Goal: Task Accomplishment & Management: Manage account settings

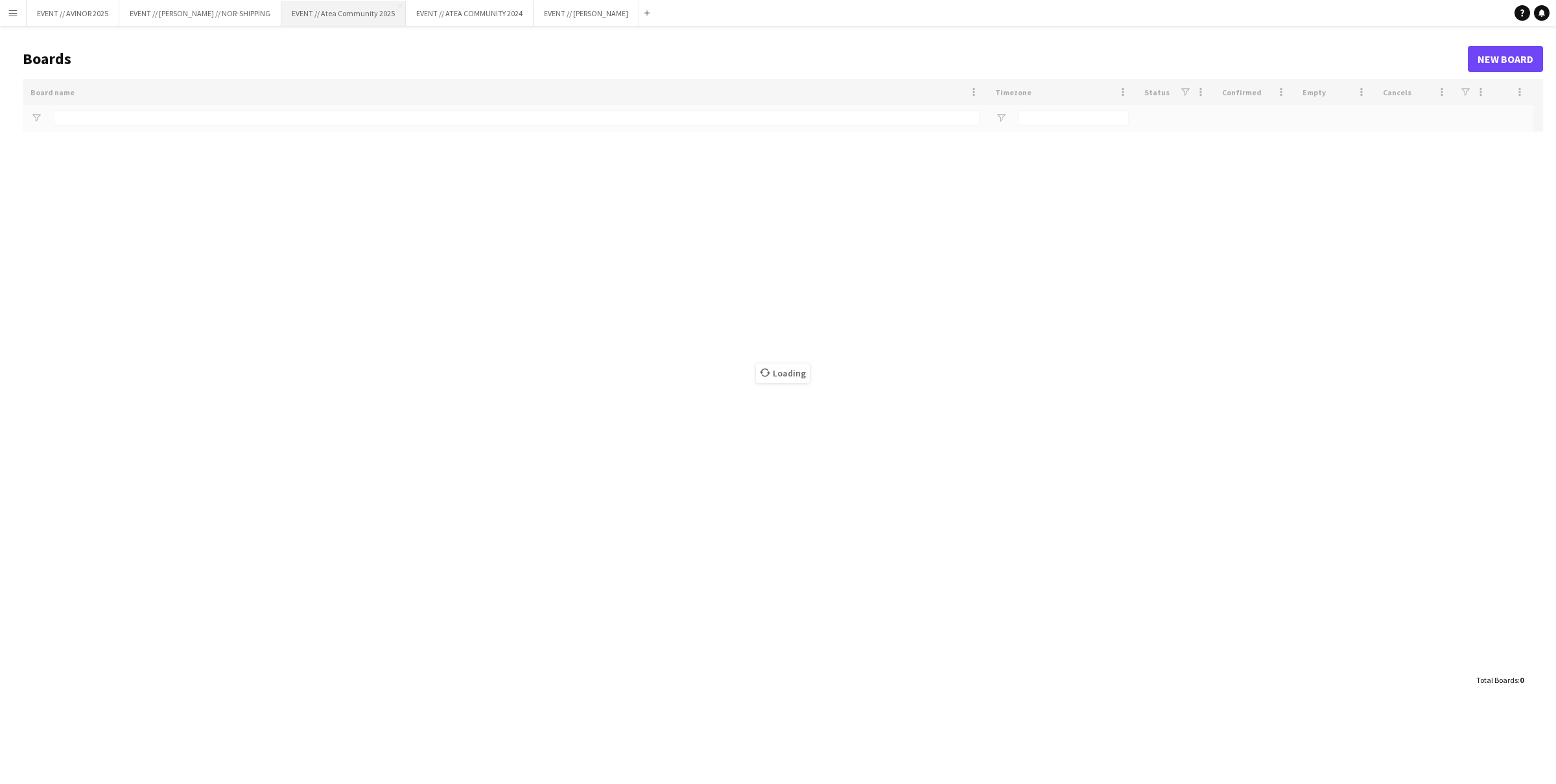
type input "******"
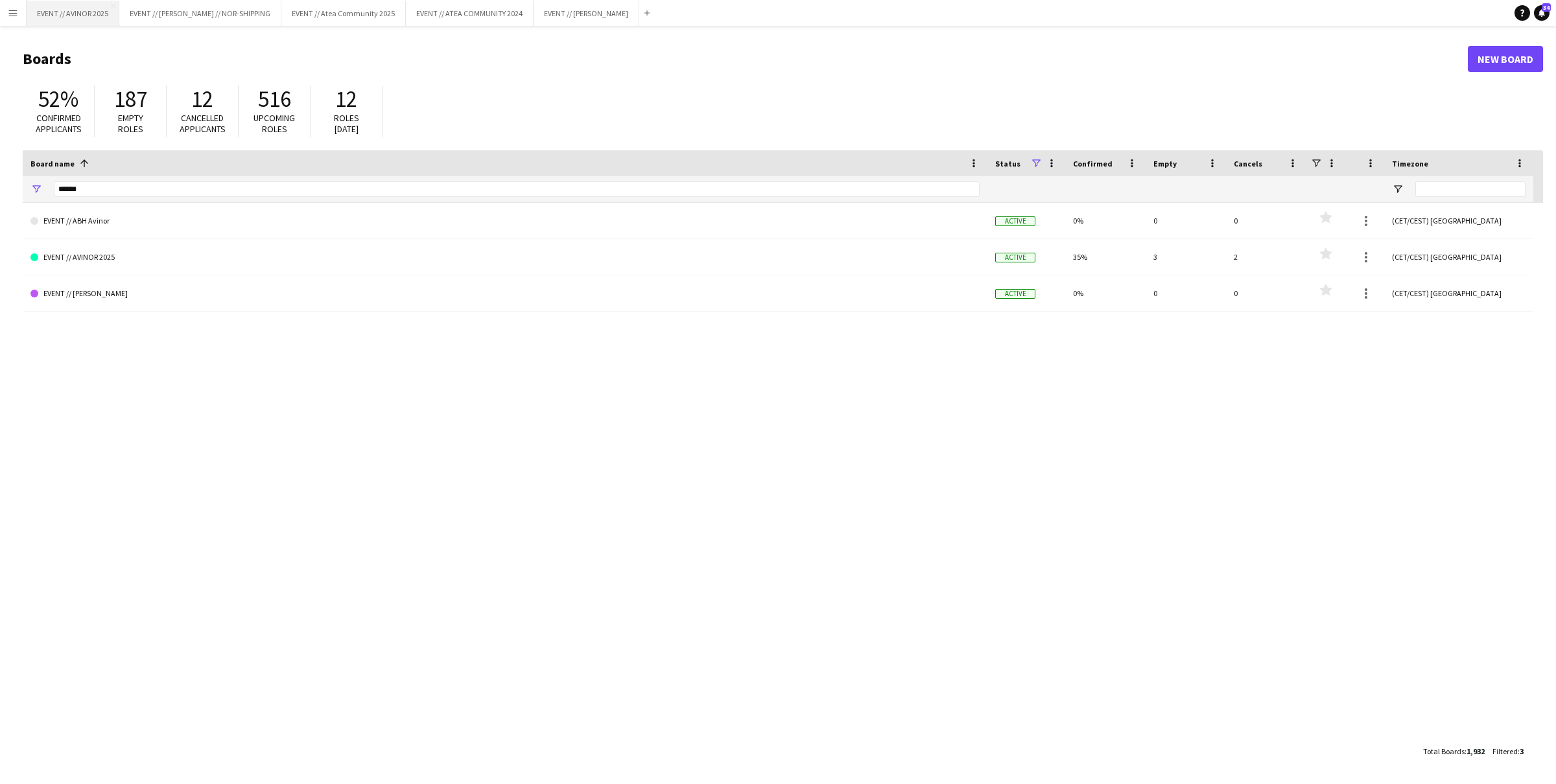
click at [95, 21] on button "EVENT // AVINOR 2025 Close" at bounding box center [73, 14] width 93 height 26
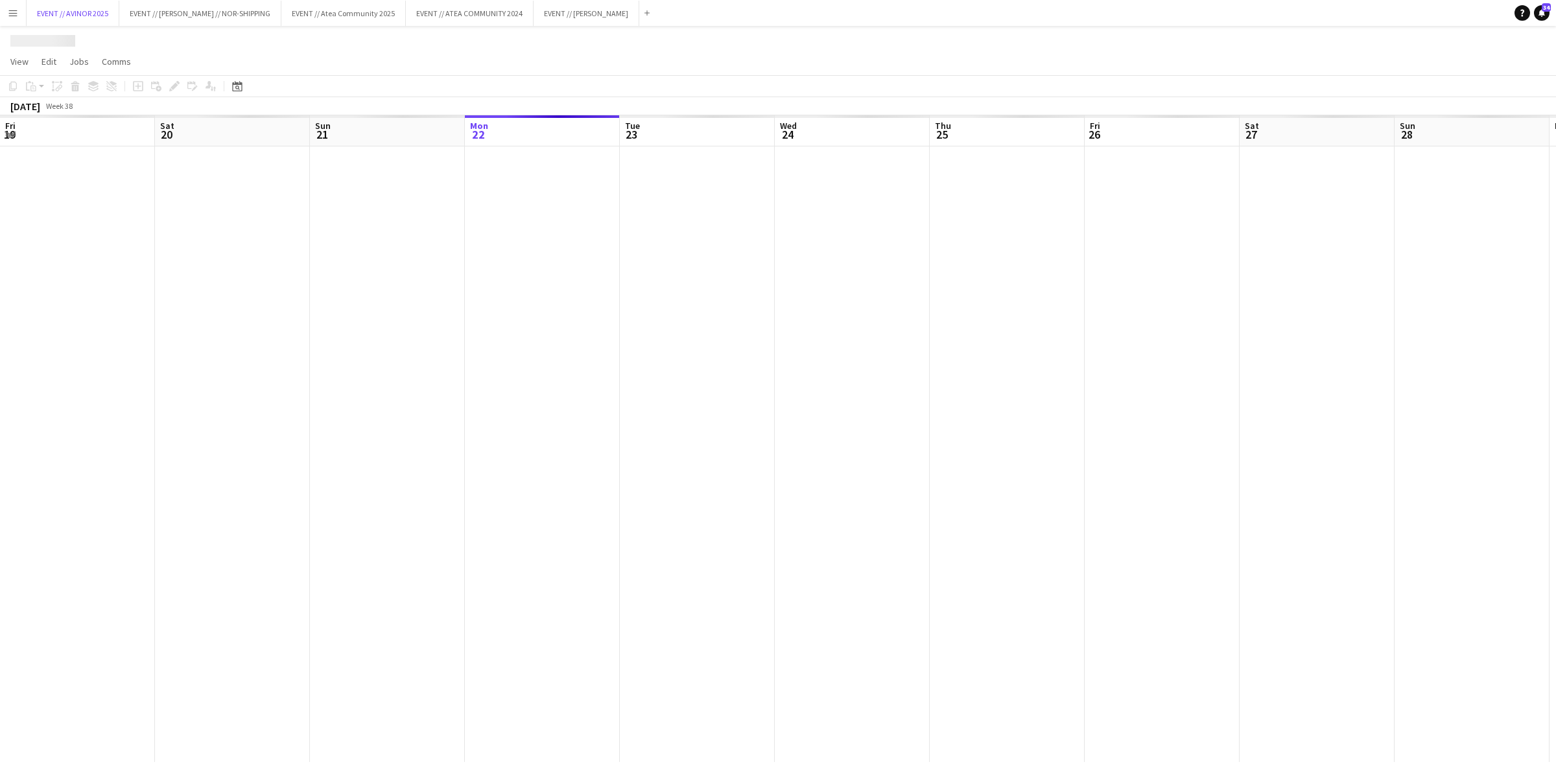
scroll to position [0, 309]
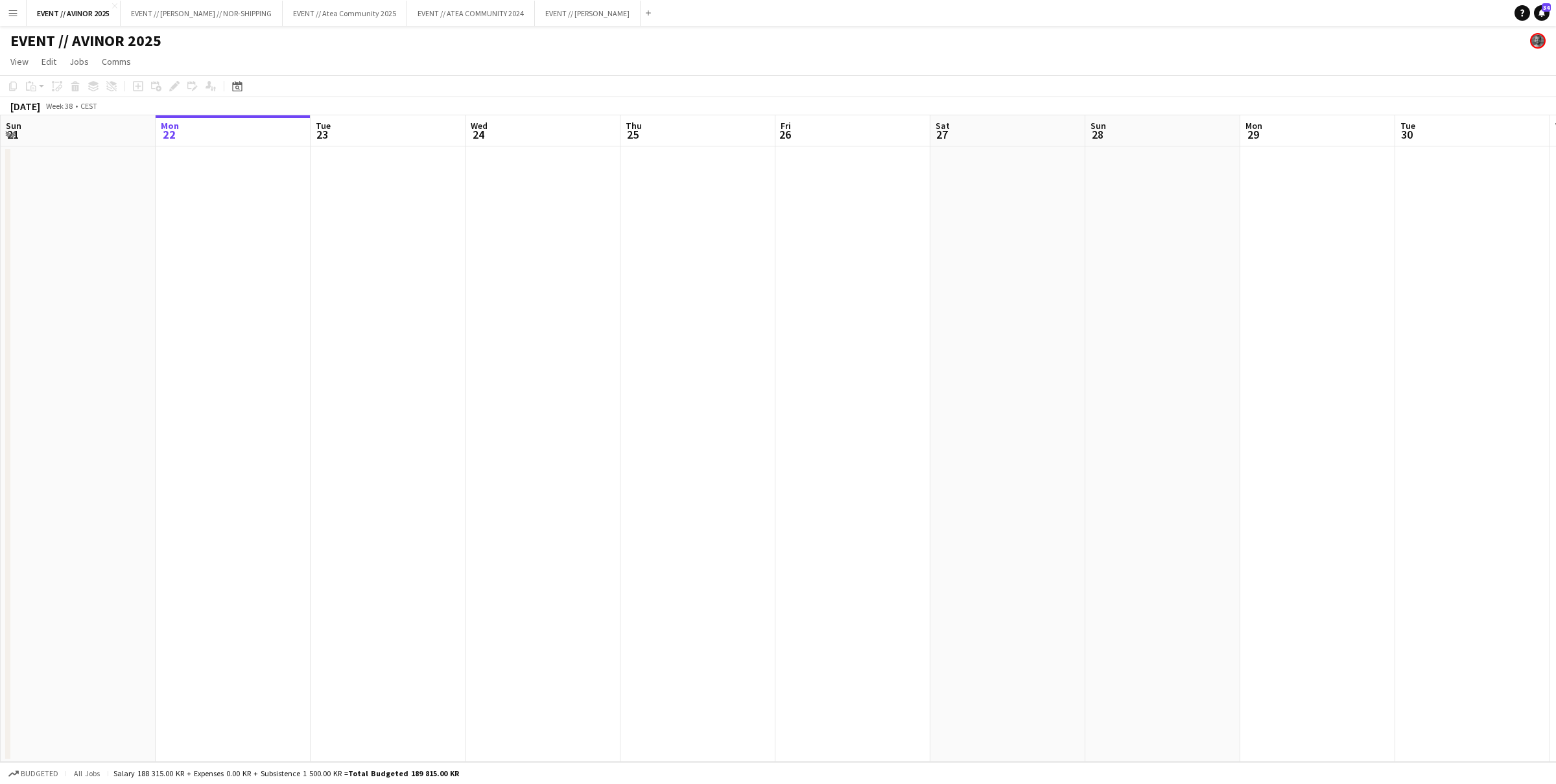
click at [22, 67] on link "View" at bounding box center [19, 61] width 29 height 17
click at [33, 151] on link "Month view" at bounding box center [57, 144] width 103 height 27
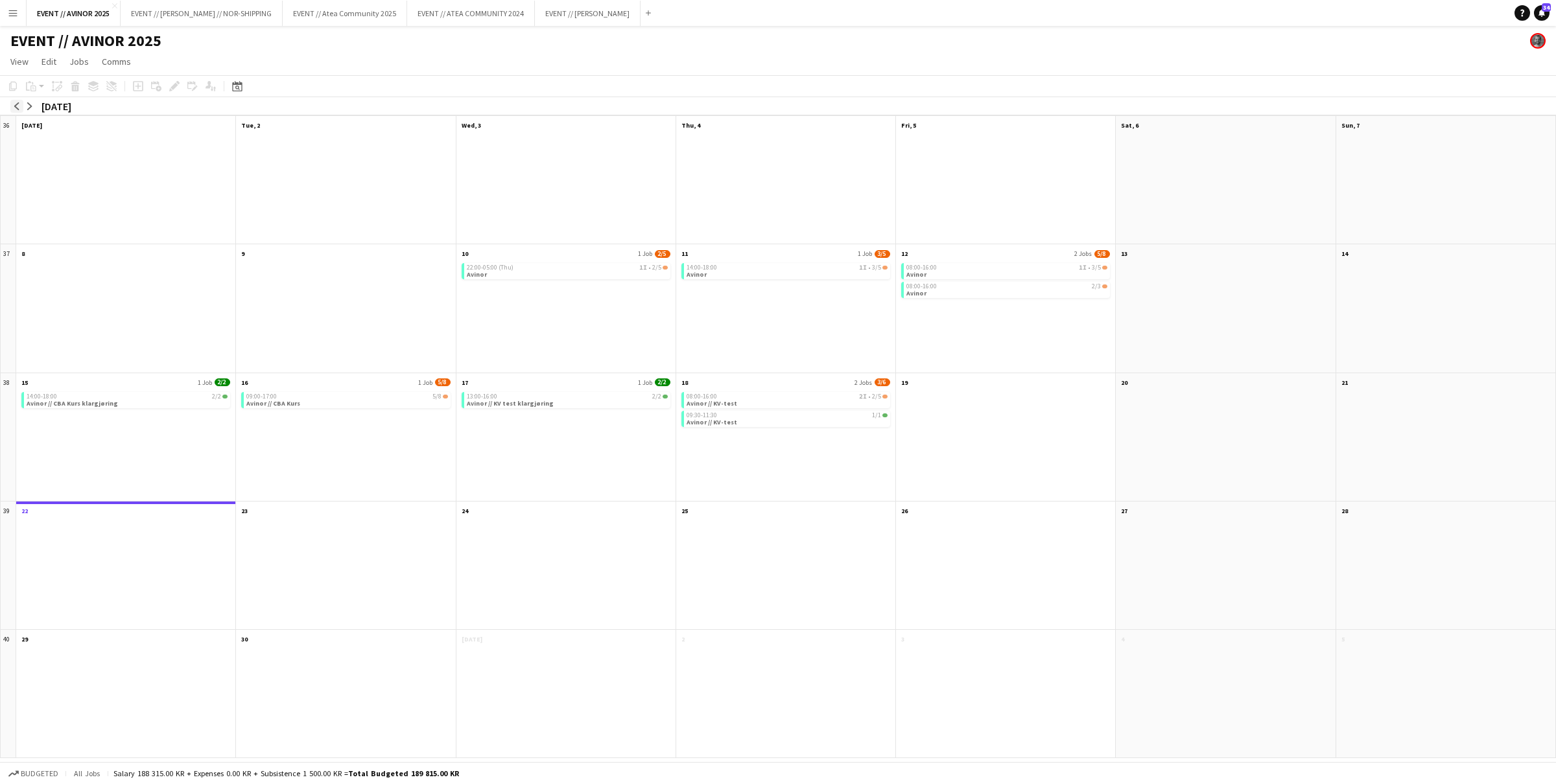
click at [18, 105] on app-icon "arrow-left" at bounding box center [17, 107] width 8 height 8
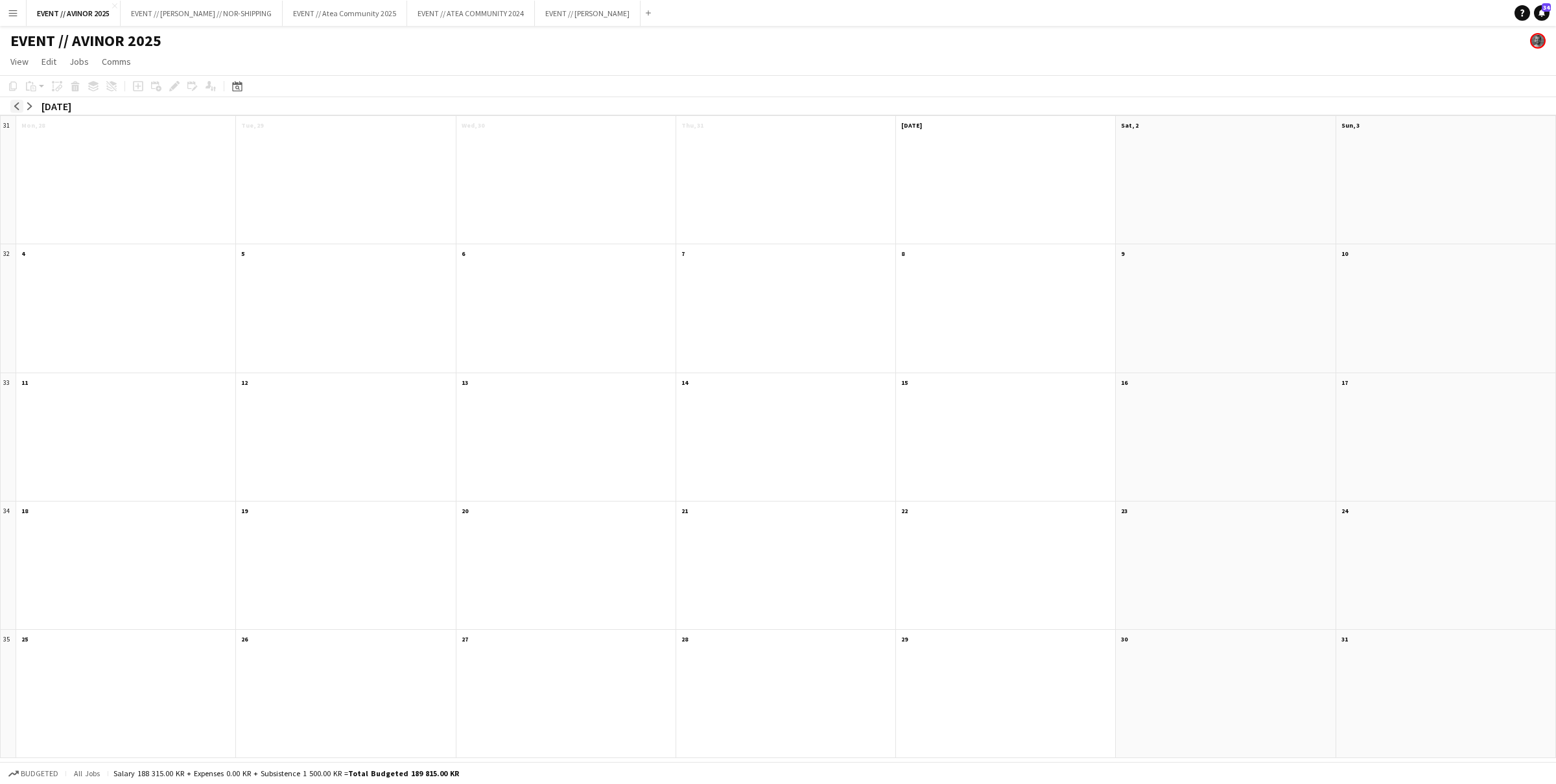
click at [18, 105] on app-icon "arrow-left" at bounding box center [17, 107] width 8 height 8
click at [18, 106] on app-icon "arrow-left" at bounding box center [17, 107] width 8 height 8
click at [26, 104] on app-icon "arrow-right" at bounding box center [30, 107] width 8 height 8
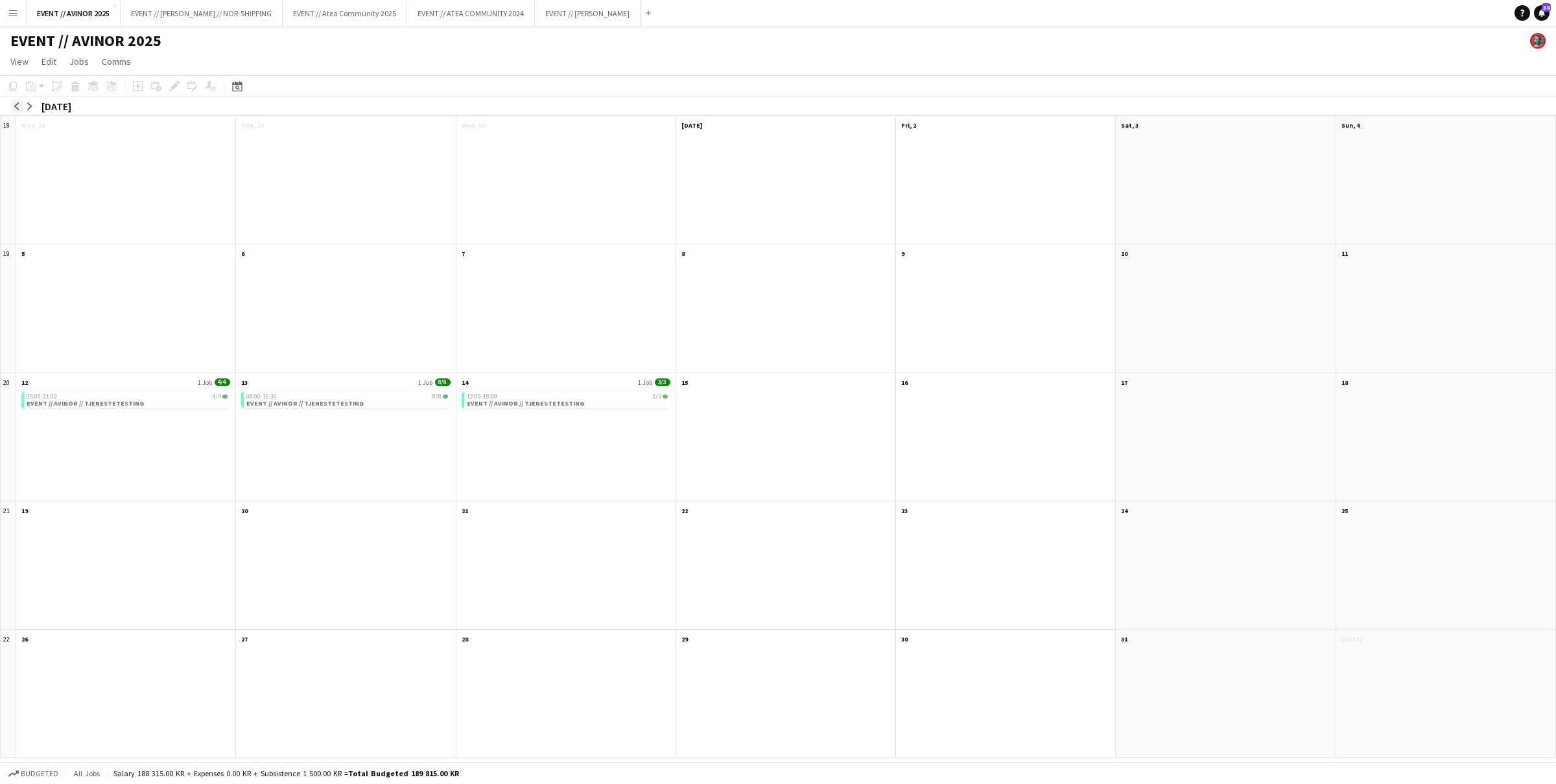
click at [18, 110] on button "arrow-left" at bounding box center [17, 107] width 13 height 13
click at [19, 103] on app-icon "arrow-left" at bounding box center [17, 107] width 8 height 8
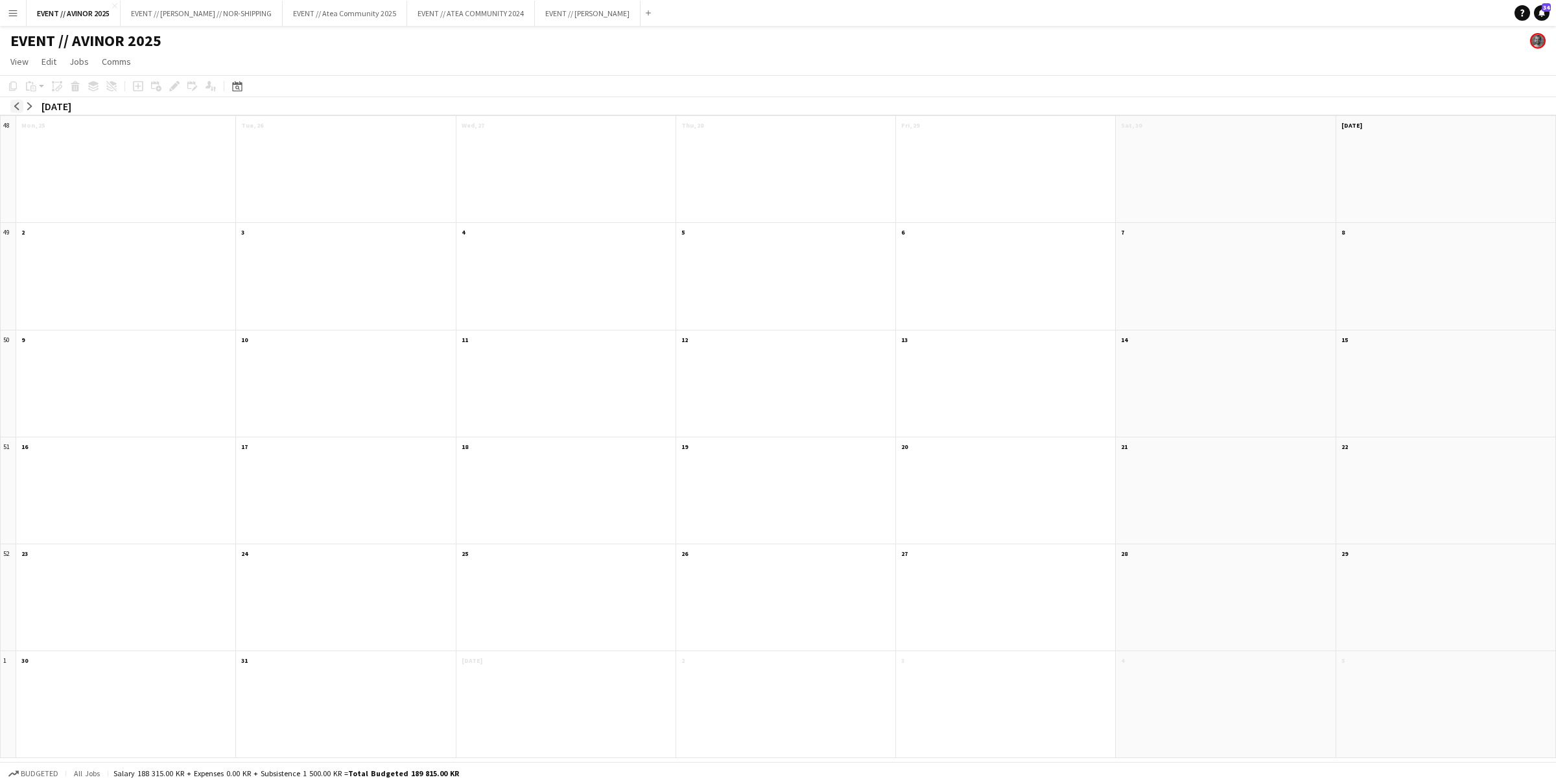
click at [19, 103] on app-icon "arrow-left" at bounding box center [17, 107] width 8 height 8
click at [540, 22] on button "EVENT // [PERSON_NAME] Close" at bounding box center [588, 14] width 106 height 26
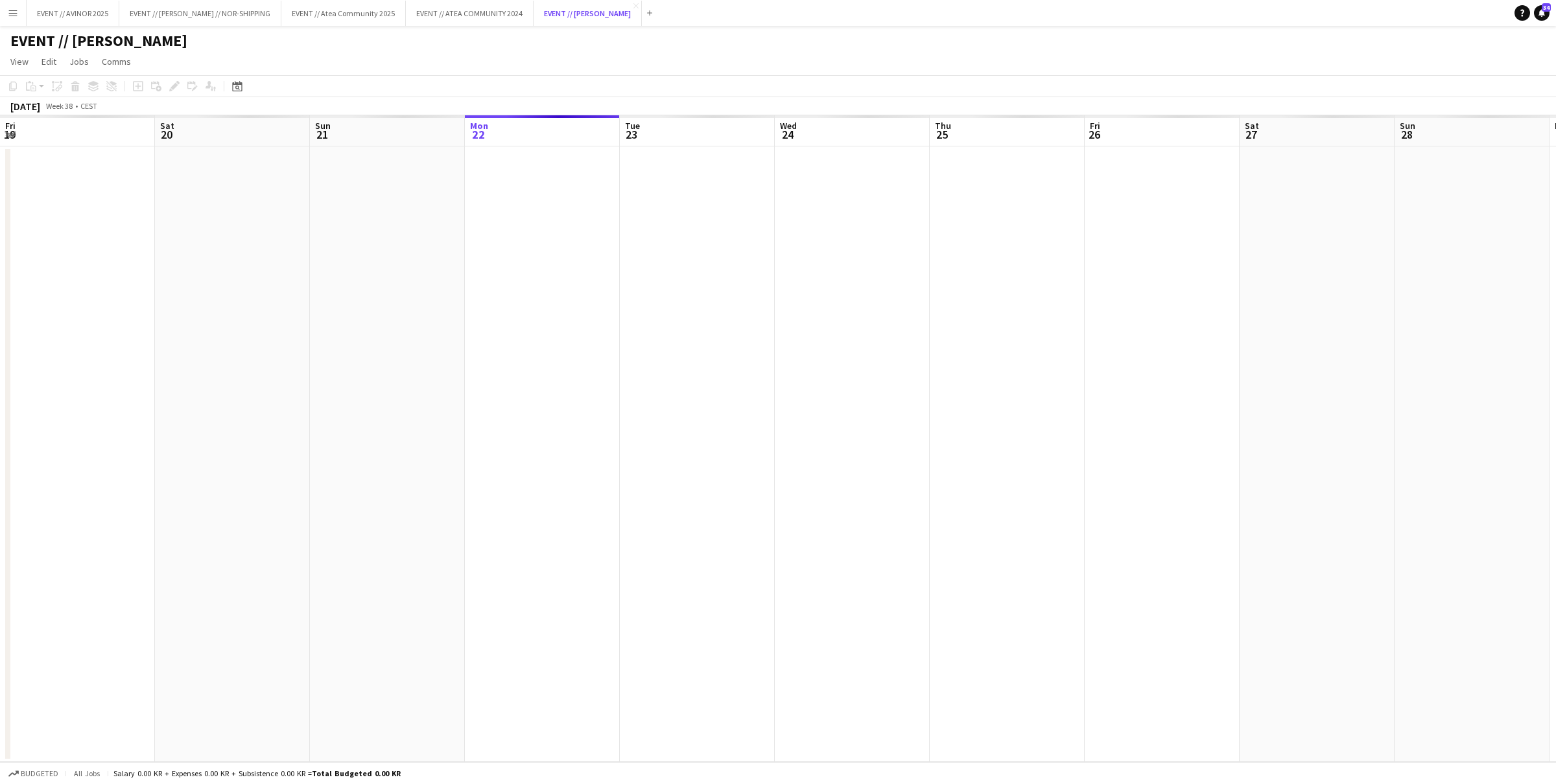
scroll to position [0, 309]
drag, startPoint x: 17, startPoint y: 68, endPoint x: 35, endPoint y: 101, distance: 37.6
click at [17, 69] on link "View" at bounding box center [19, 61] width 29 height 17
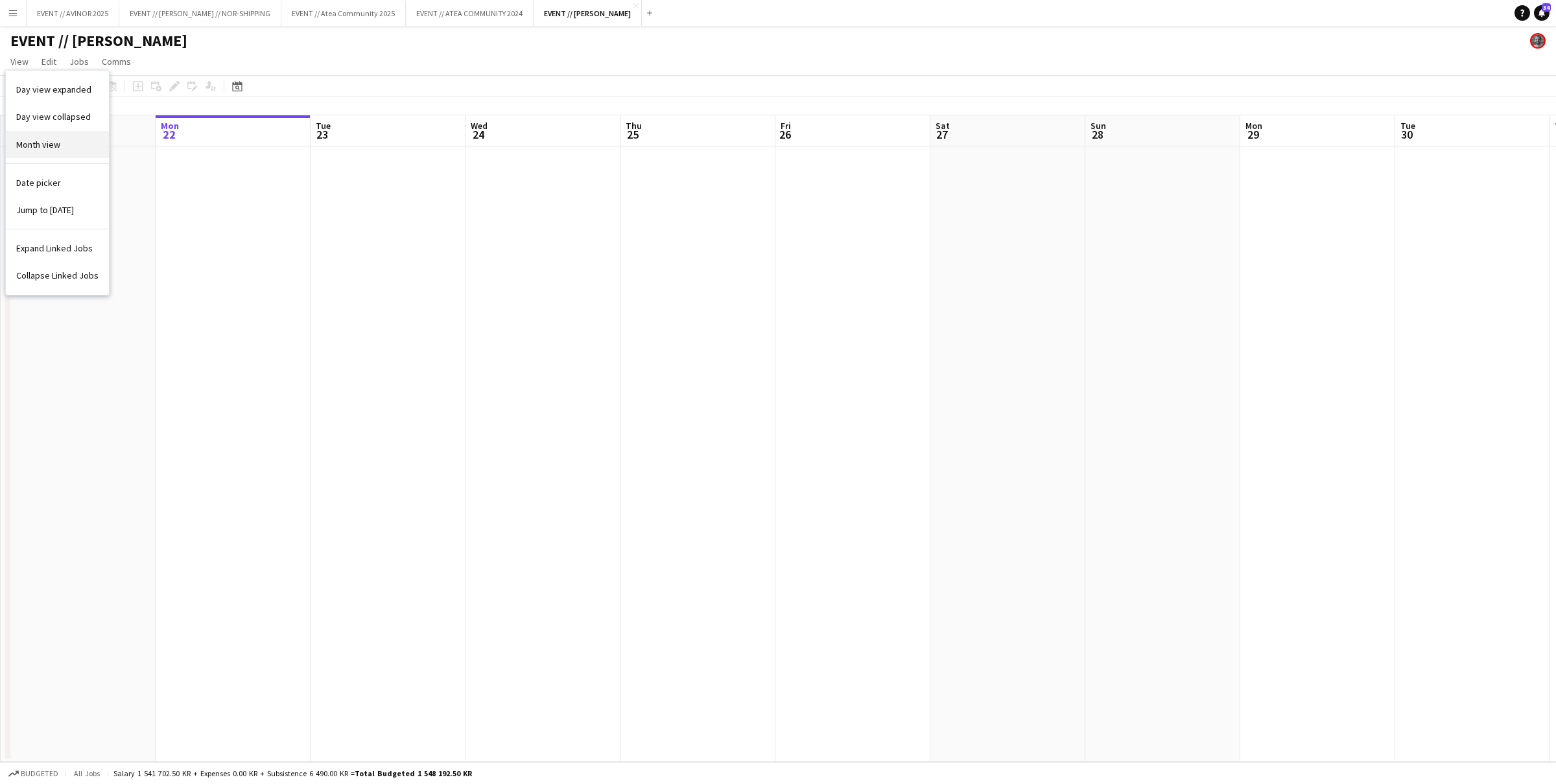
click at [44, 139] on span "Month view" at bounding box center [38, 144] width 44 height 12
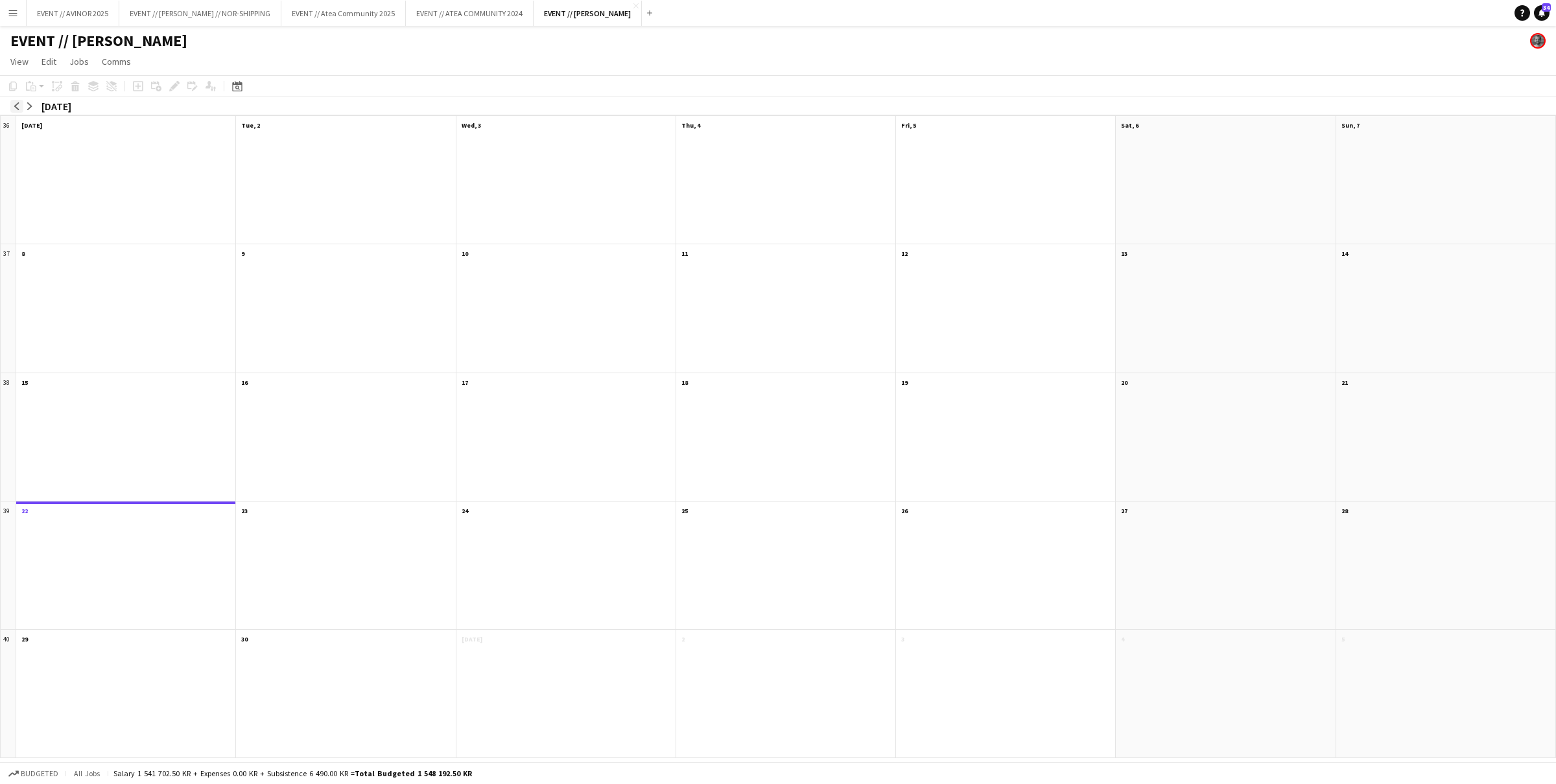
click at [15, 111] on button "arrow-left" at bounding box center [17, 107] width 13 height 13
click at [16, 111] on button "arrow-left" at bounding box center [17, 107] width 13 height 13
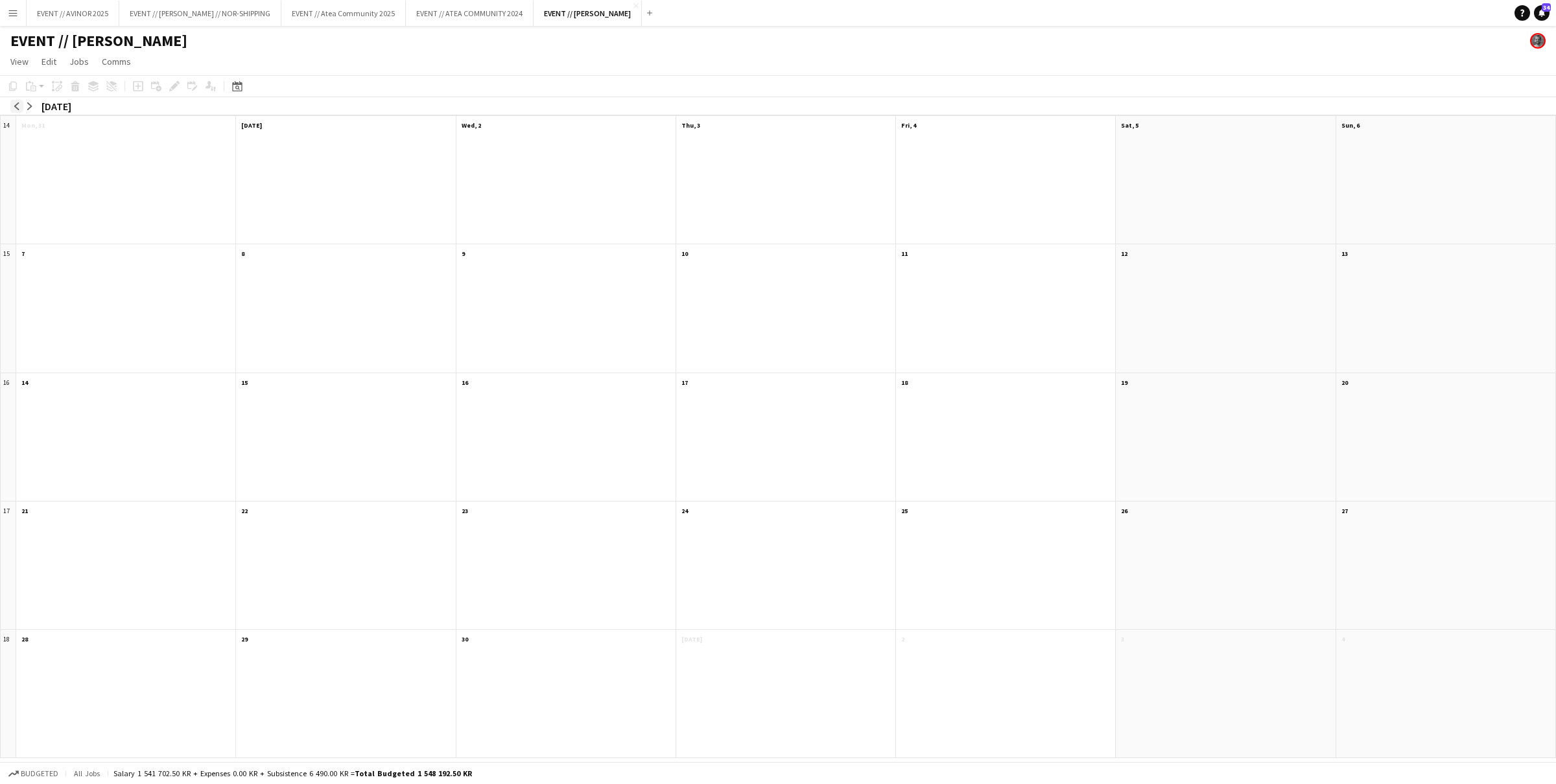
click at [16, 111] on button "arrow-left" at bounding box center [17, 107] width 13 height 13
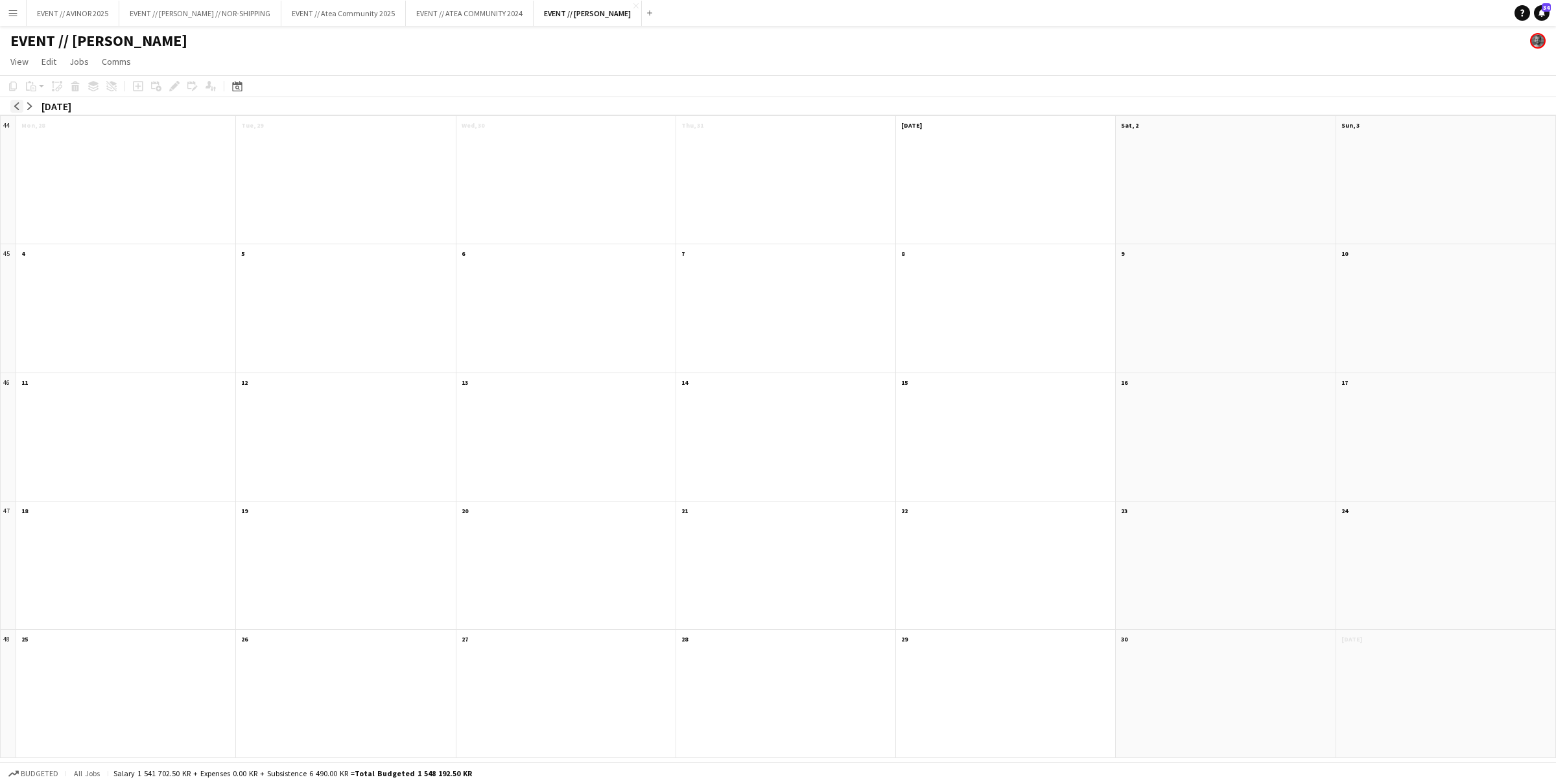
click at [16, 111] on button "arrow-left" at bounding box center [17, 107] width 13 height 13
click at [16, 111] on button "arrow-left" at bounding box center [17, 107] width 13 height 13
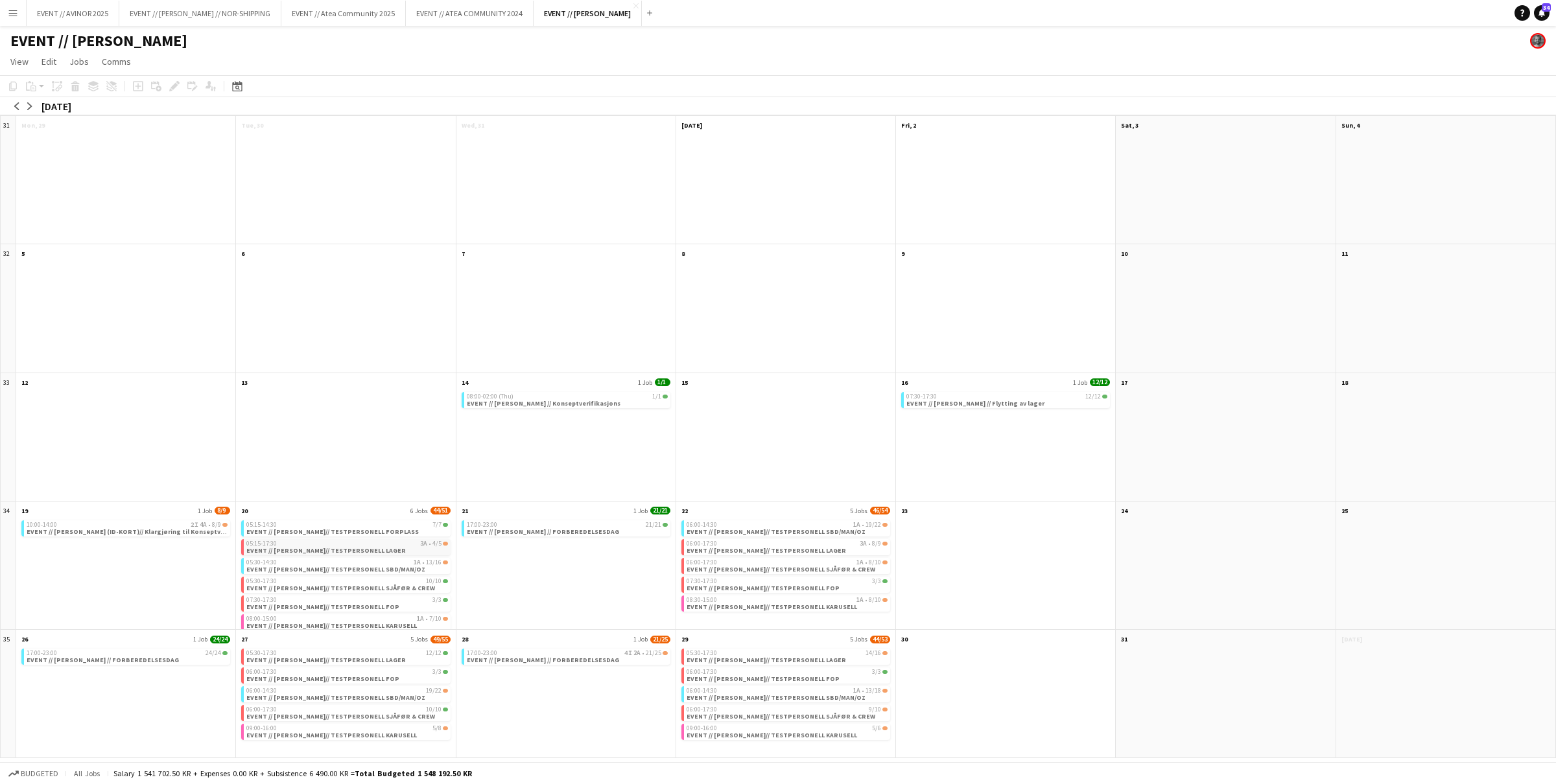
click at [345, 554] on span "EVENT // [PERSON_NAME]// TESTPERSONELL LAGER" at bounding box center [325, 551] width 160 height 9
click at [350, 552] on span "EVENT // [PERSON_NAME]// TESTPERSONELL LAGER" at bounding box center [325, 552] width 160 height 9
click at [350, 551] on span "EVENT // [PERSON_NAME]// TESTPERSONELL LAGER" at bounding box center [325, 551] width 160 height 9
click at [22, 59] on span "View" at bounding box center [19, 62] width 18 height 12
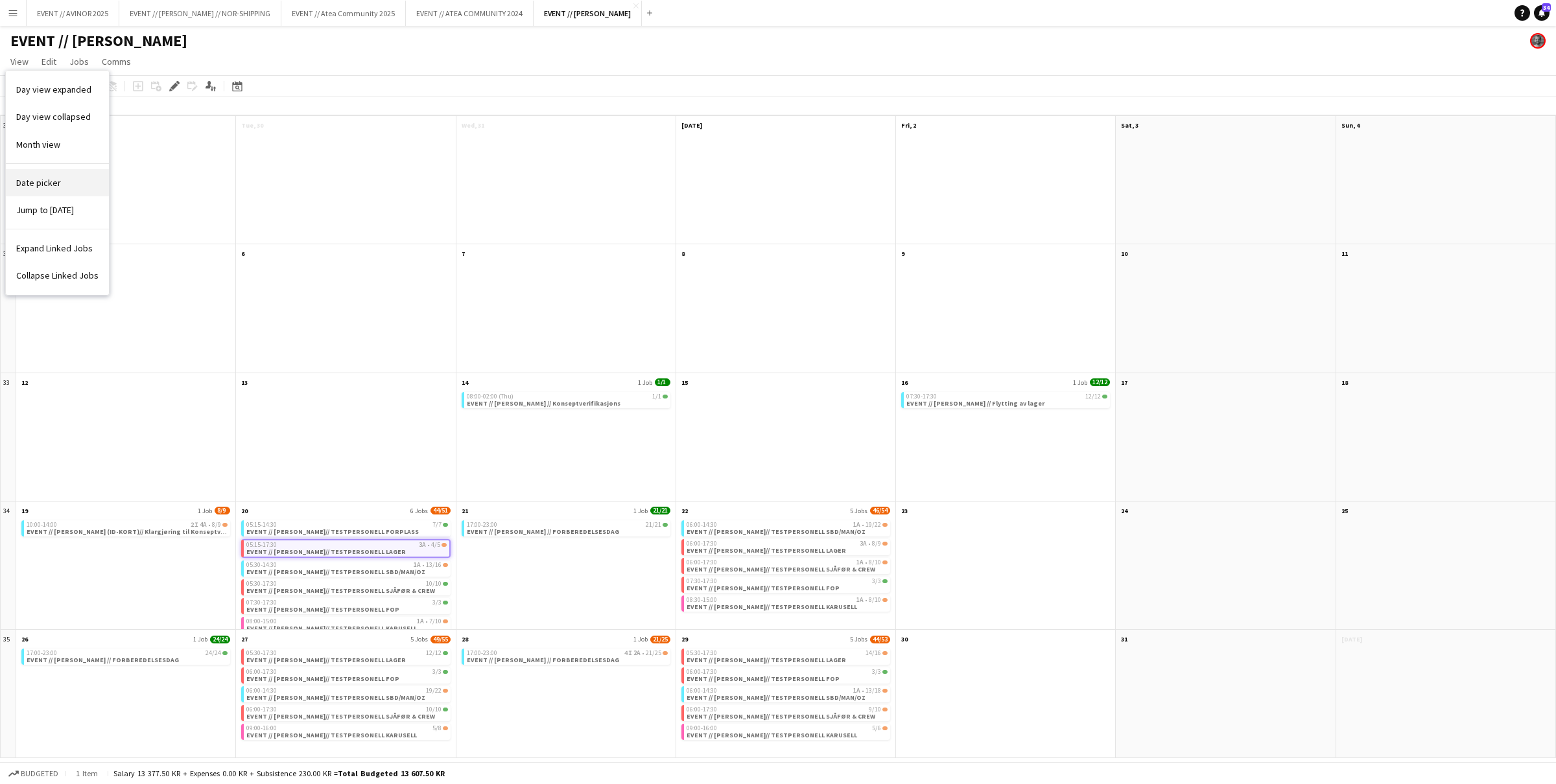
click at [43, 171] on link "Date picker" at bounding box center [57, 183] width 103 height 27
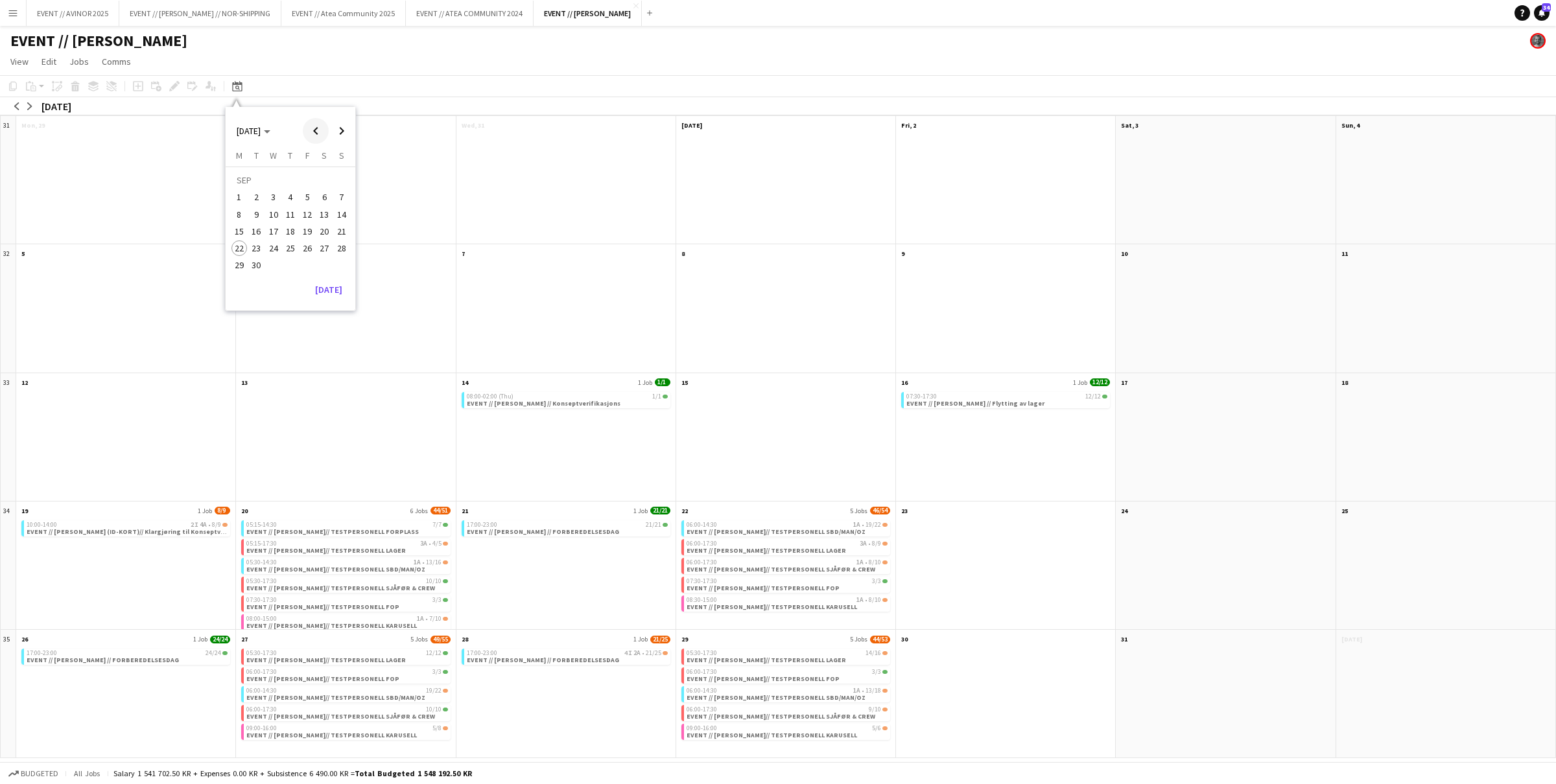
click at [314, 131] on span "Previous month" at bounding box center [316, 131] width 26 height 26
click at [315, 131] on span "Previous month" at bounding box center [316, 131] width 26 height 26
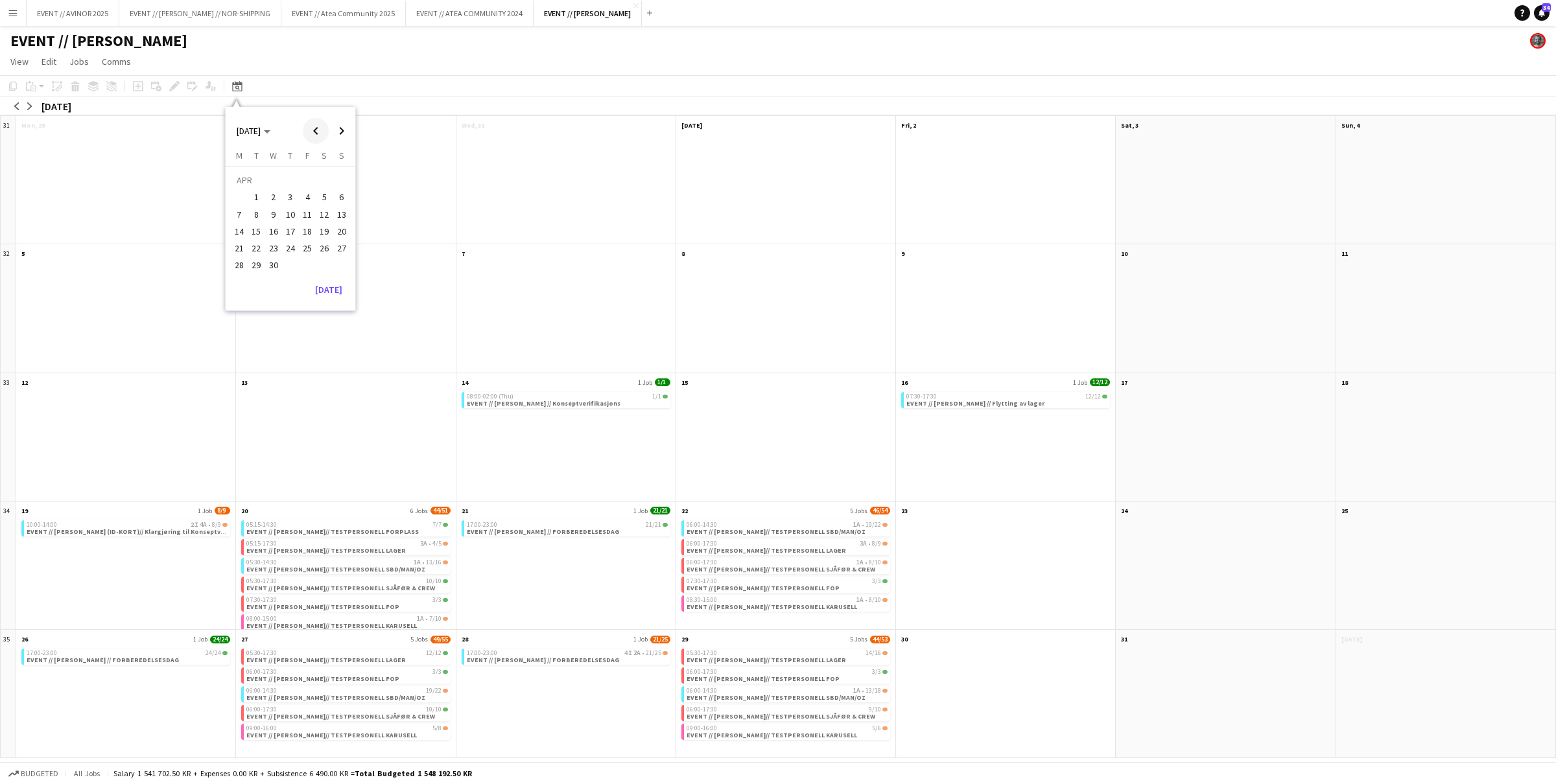
click at [315, 131] on span "Previous month" at bounding box center [316, 131] width 26 height 26
click at [316, 132] on span "Previous month" at bounding box center [316, 131] width 26 height 26
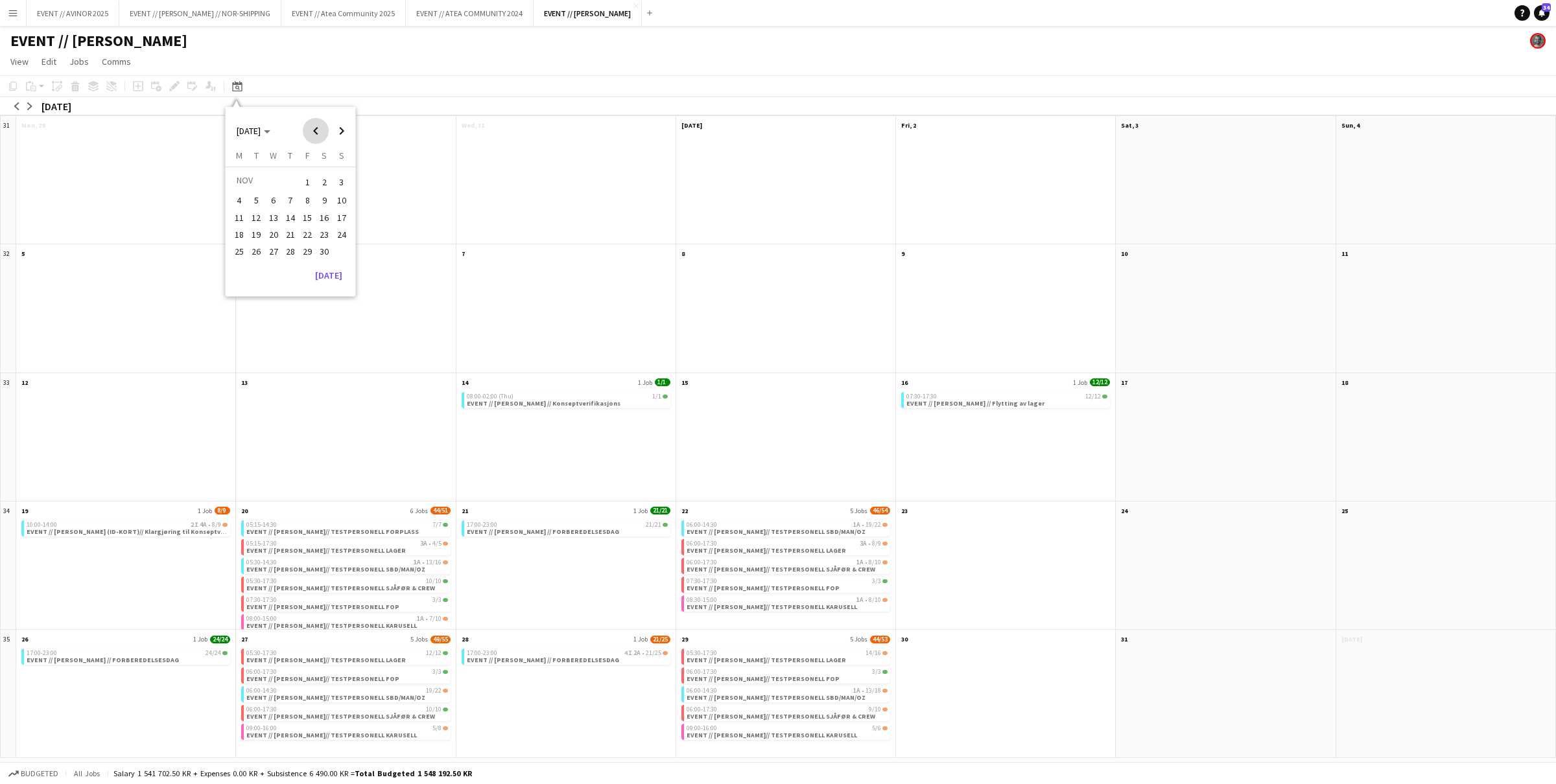
click at [316, 132] on span "Previous month" at bounding box center [316, 131] width 26 height 26
click at [316, 131] on span "Previous month" at bounding box center [316, 131] width 26 height 26
click at [317, 132] on span "Previous month" at bounding box center [316, 131] width 26 height 26
click at [344, 123] on span "Next month" at bounding box center [342, 131] width 26 height 26
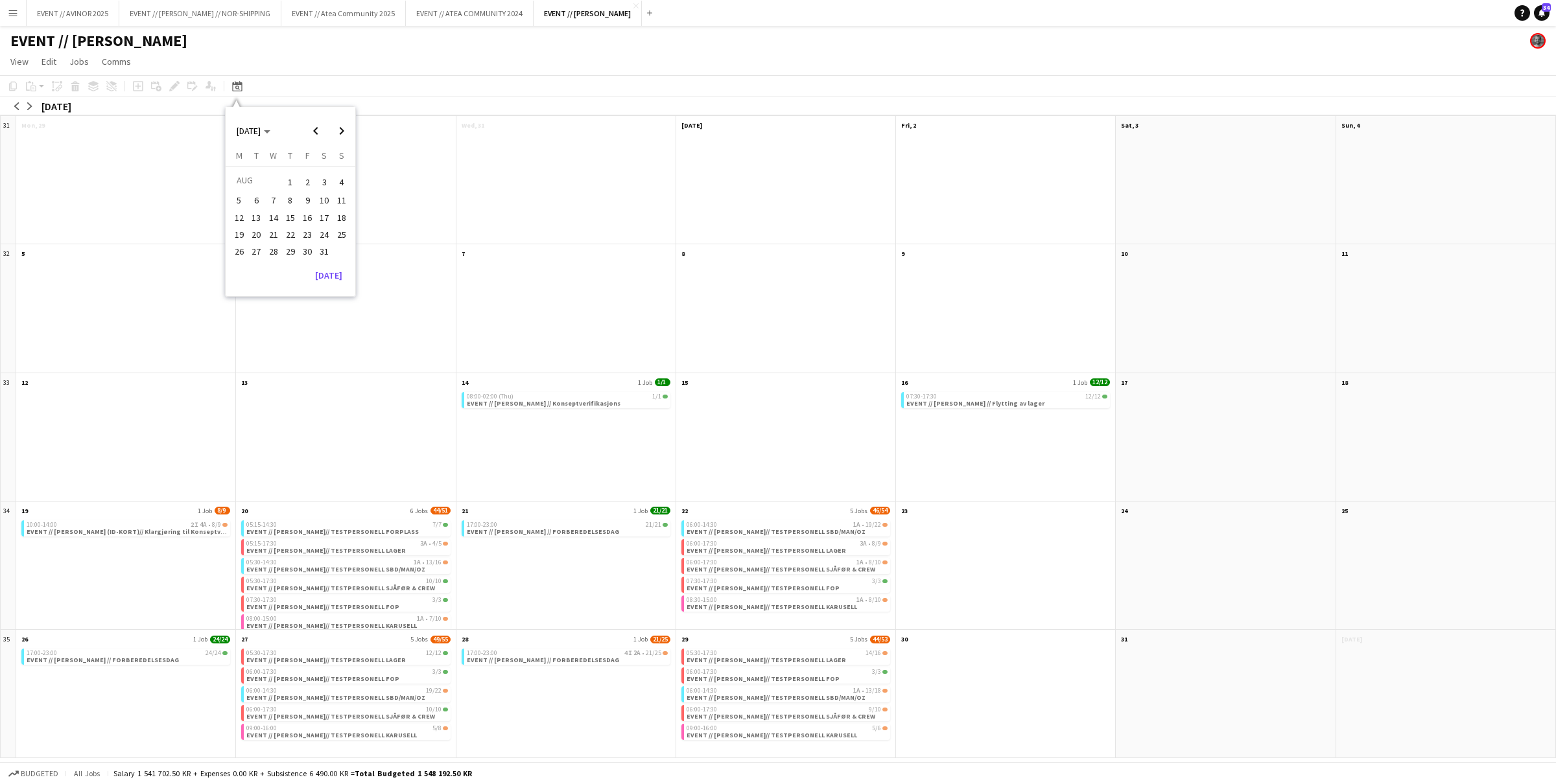
click at [295, 228] on span "22" at bounding box center [290, 234] width 15 height 15
click at [32, 69] on link "View" at bounding box center [19, 61] width 29 height 17
click at [53, 111] on span "Day view collapsed" at bounding box center [53, 116] width 75 height 12
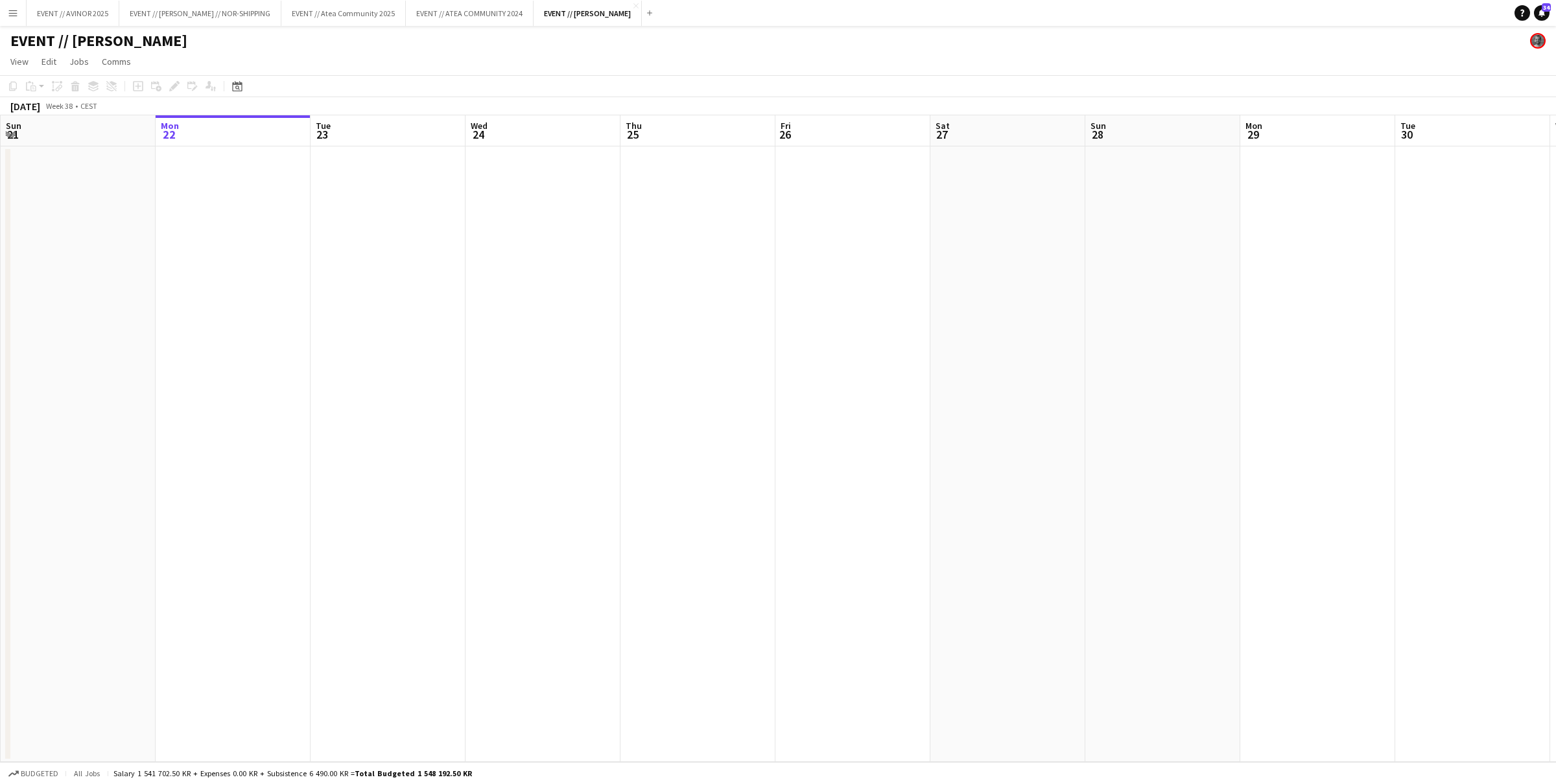
click at [225, 92] on div "Date picker [DATE] [DATE] [DATE] M [DATE] T [DATE] W [DATE] T [DATE] F [DATE] S…" at bounding box center [233, 86] width 29 height 15
click at [251, 86] on app-toolbar "Copy Paste Paste Command V Paste with crew Command Shift V Paste linked Job [GE…" at bounding box center [778, 86] width 1556 height 22
click at [234, 89] on icon "Date picker" at bounding box center [237, 86] width 10 height 10
click at [244, 132] on span "[DATE]" at bounding box center [249, 131] width 24 height 12
click at [249, 196] on span "2024" at bounding box center [245, 197] width 26 height 15
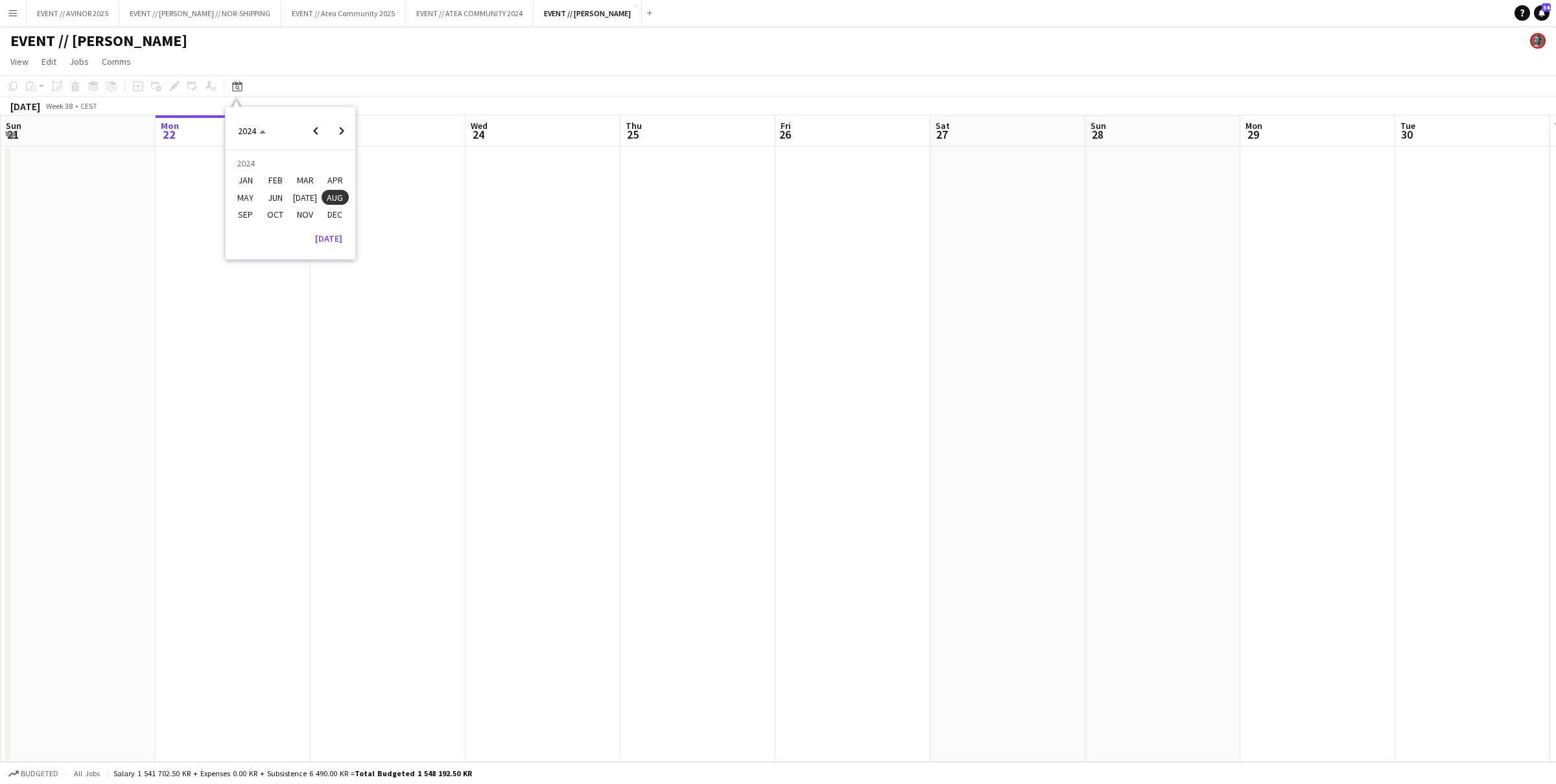
click at [333, 192] on span "AUG" at bounding box center [334, 197] width 26 height 15
click at [293, 232] on span "22" at bounding box center [290, 234] width 15 height 15
click at [390, 110] on div "[DATE] Week 38 • CEST" at bounding box center [778, 106] width 1556 height 18
click at [238, 85] on icon "Date picker" at bounding box center [237, 86] width 10 height 10
click at [286, 237] on span "22" at bounding box center [290, 234] width 15 height 15
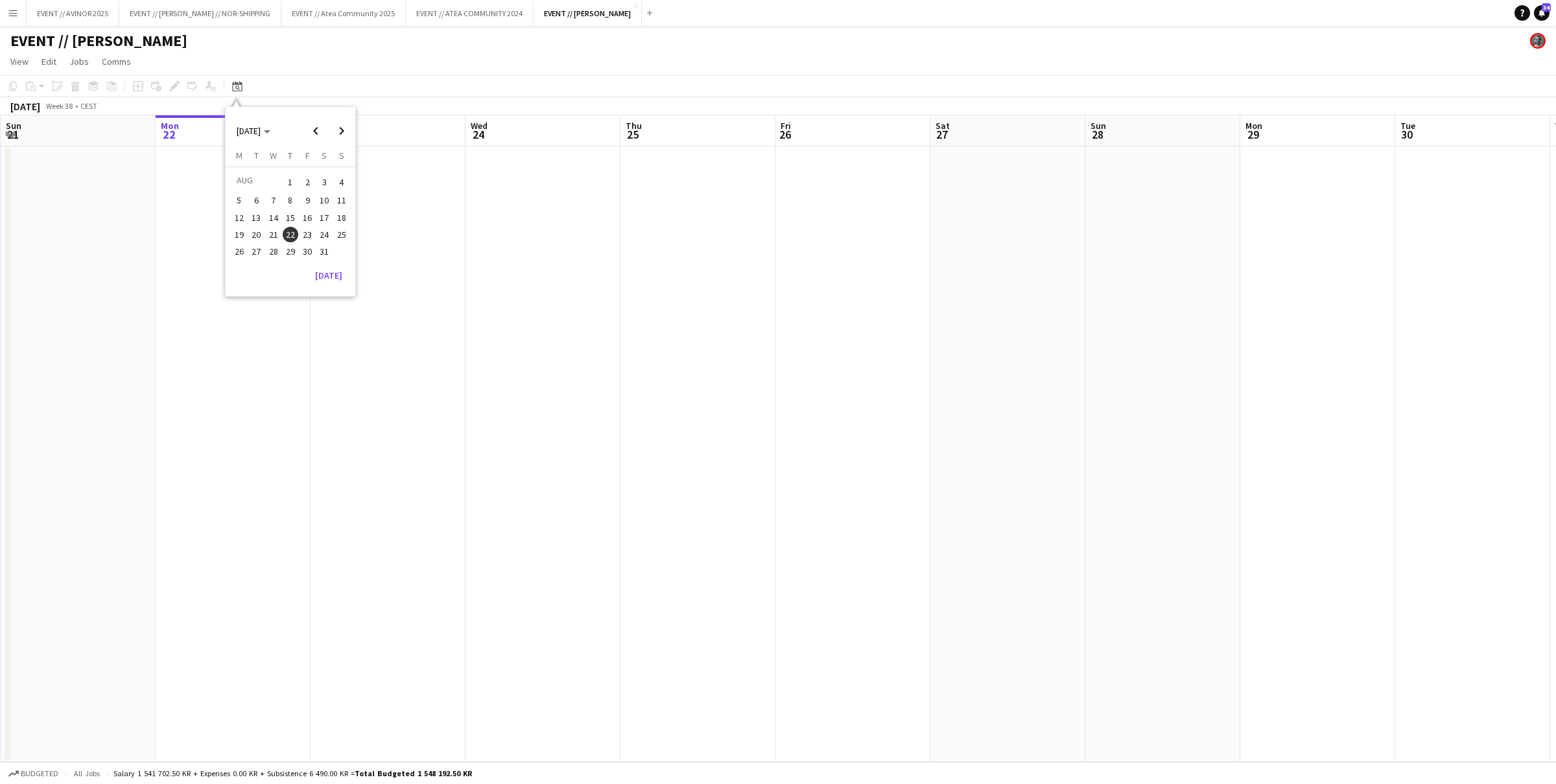
click at [277, 234] on span "21" at bounding box center [273, 234] width 15 height 15
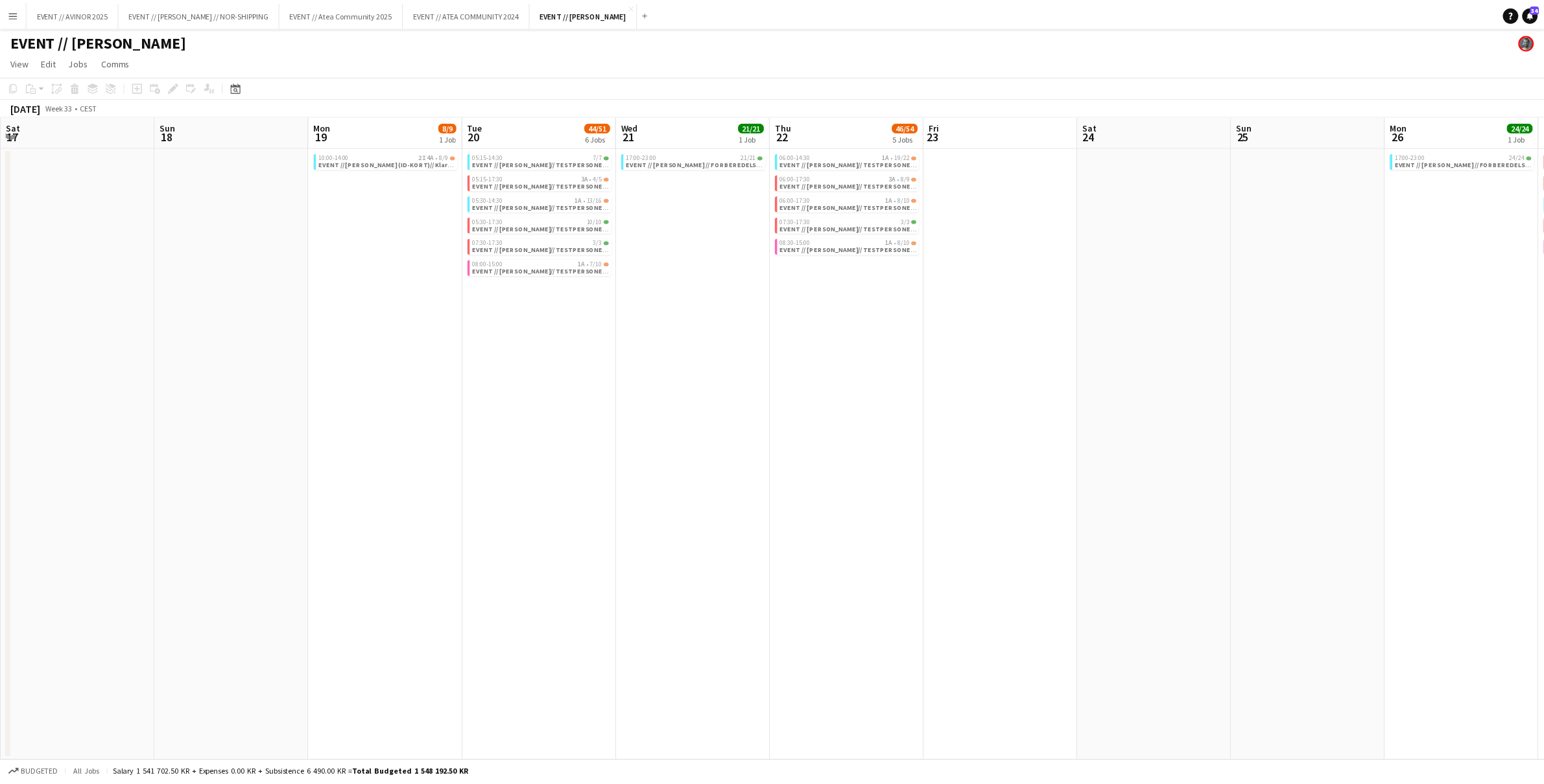
scroll to position [0, 446]
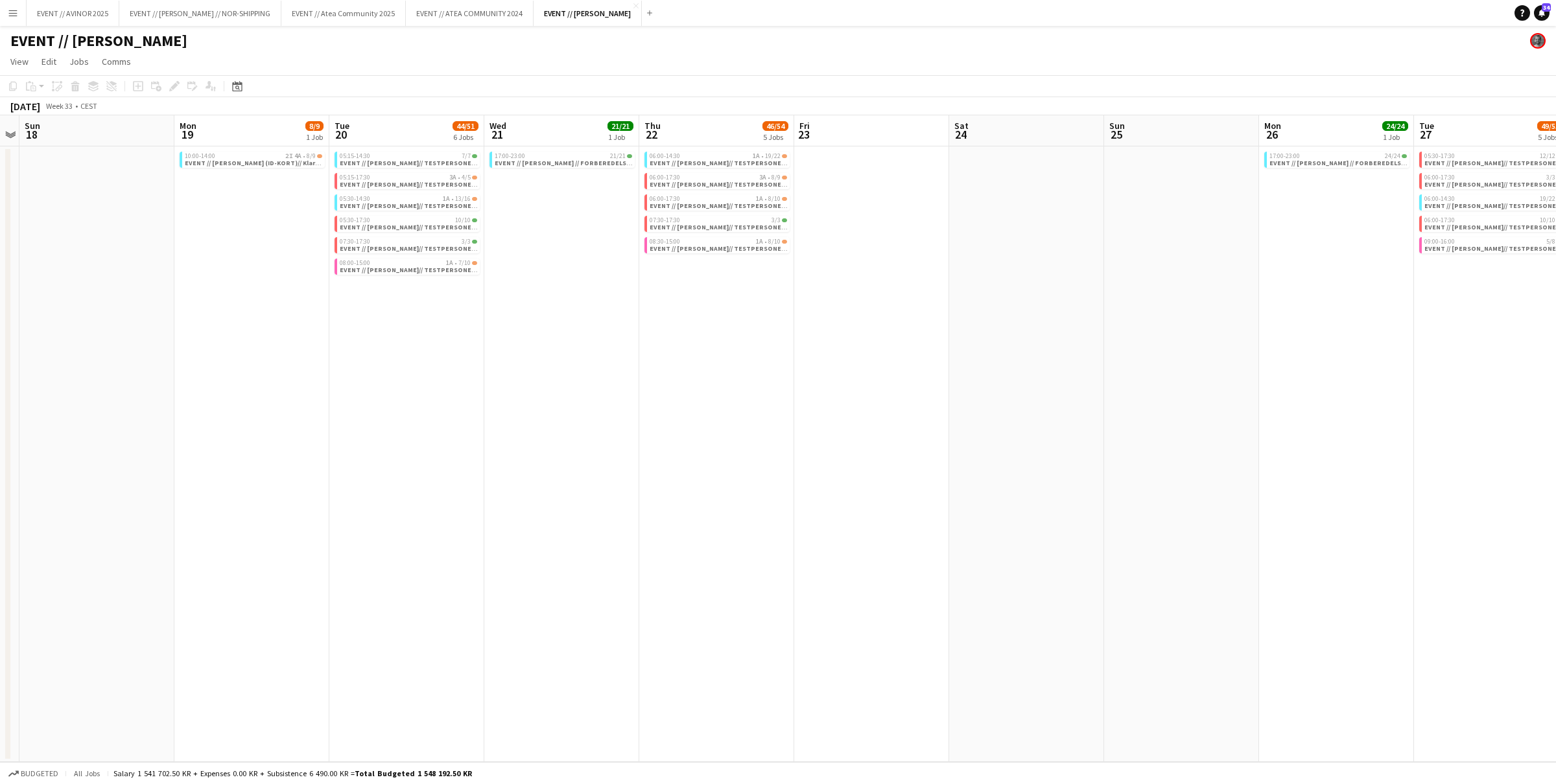
click at [26, 75] on app-board "EVENT // AVINOR GARDERMOEN View Day view expanded Day view collapsed Month view…" at bounding box center [778, 405] width 1556 height 758
click at [25, 69] on link "View" at bounding box center [19, 61] width 29 height 17
click at [53, 95] on span "Day view expanded" at bounding box center [54, 89] width 75 height 12
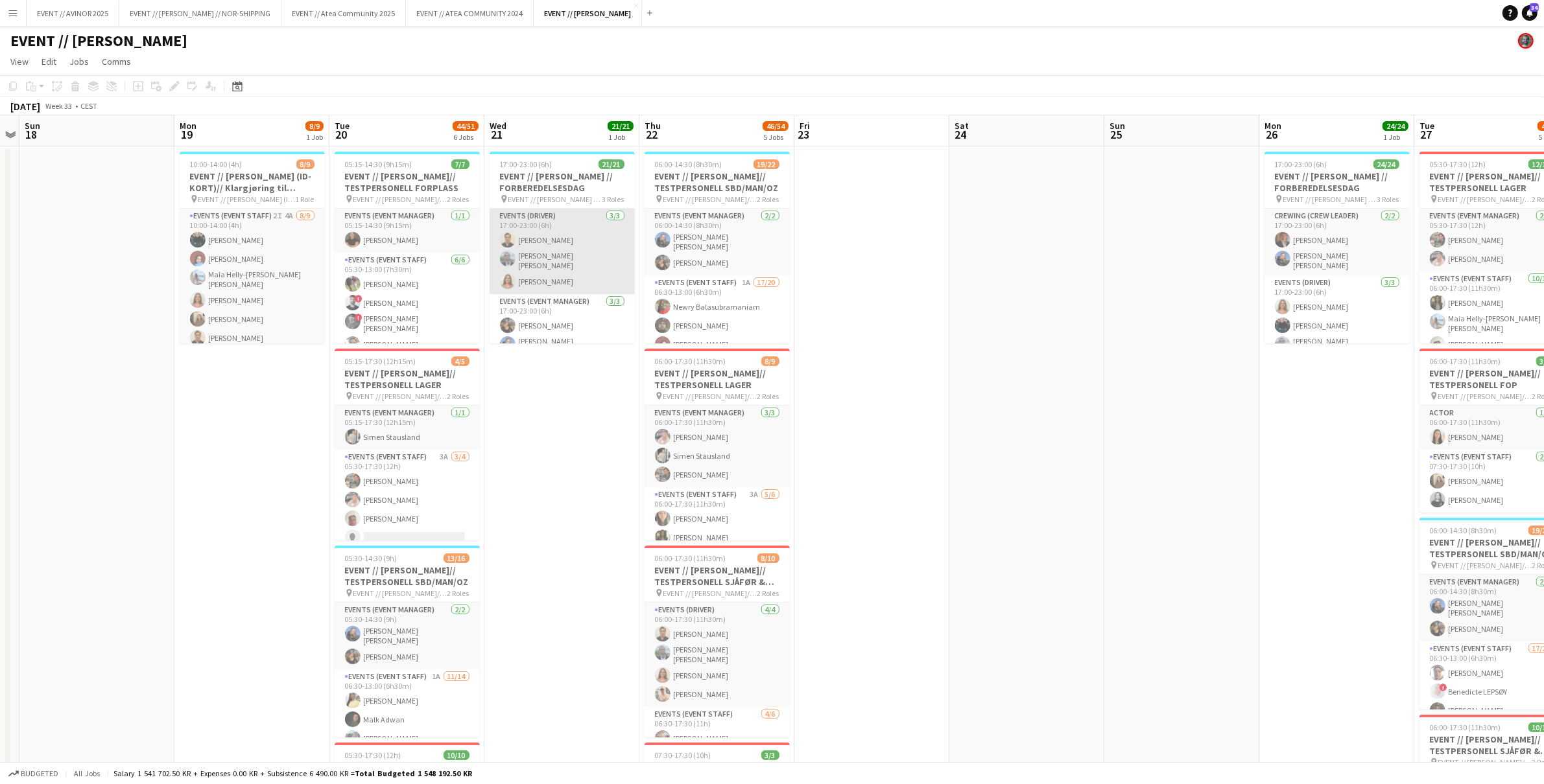
click at [543, 269] on app-card-role "Events (Driver) [DATE] 17:00-23:00 (6h) [PERSON_NAME] [PERSON_NAME] [PERSON_NAM…" at bounding box center [562, 251] width 145 height 86
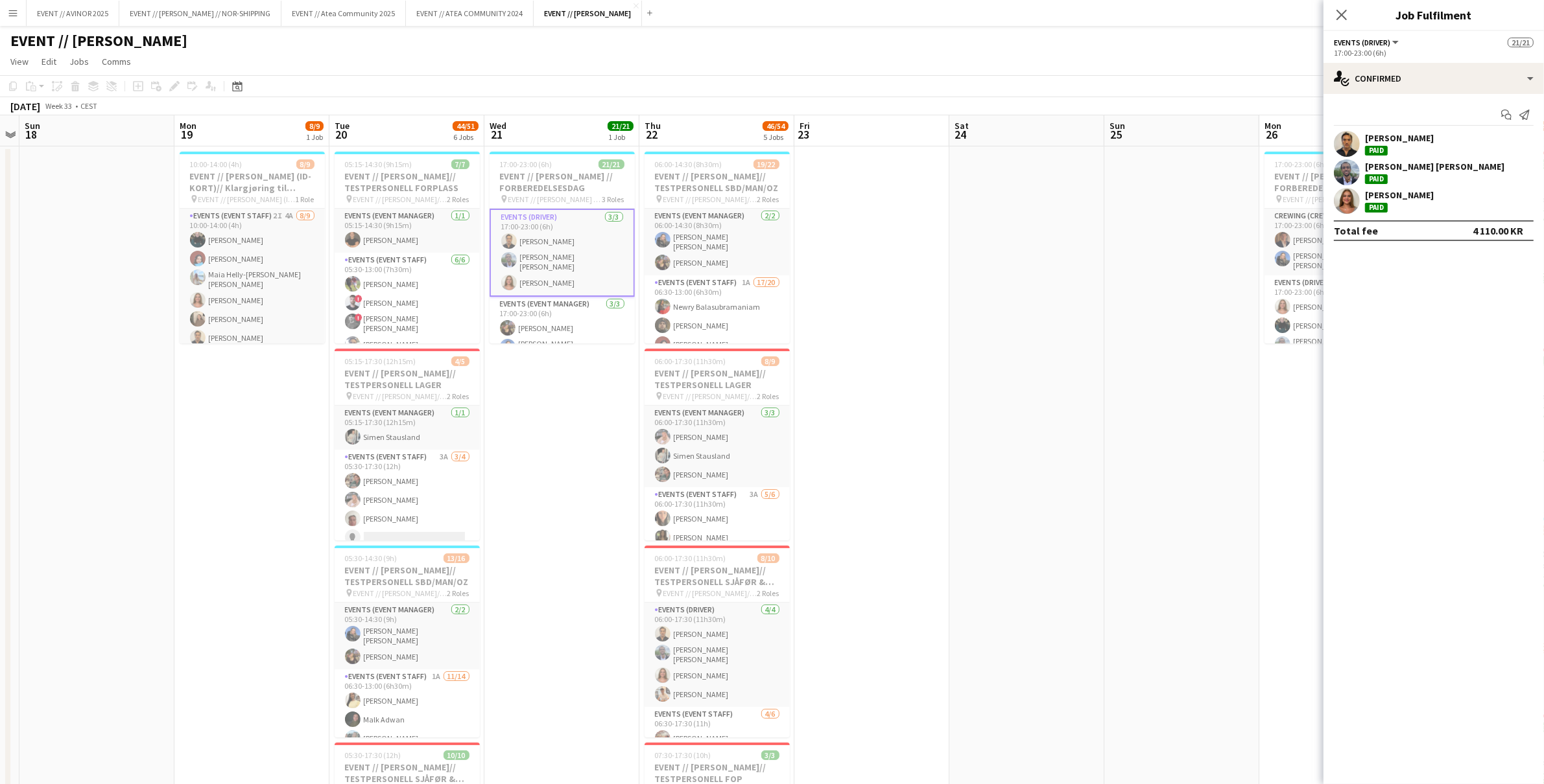
click at [542, 269] on app-card-role "Events (Driver) [DATE] 17:00-23:00 (6h) [PERSON_NAME] [PERSON_NAME] [PERSON_NAM…" at bounding box center [562, 253] width 145 height 88
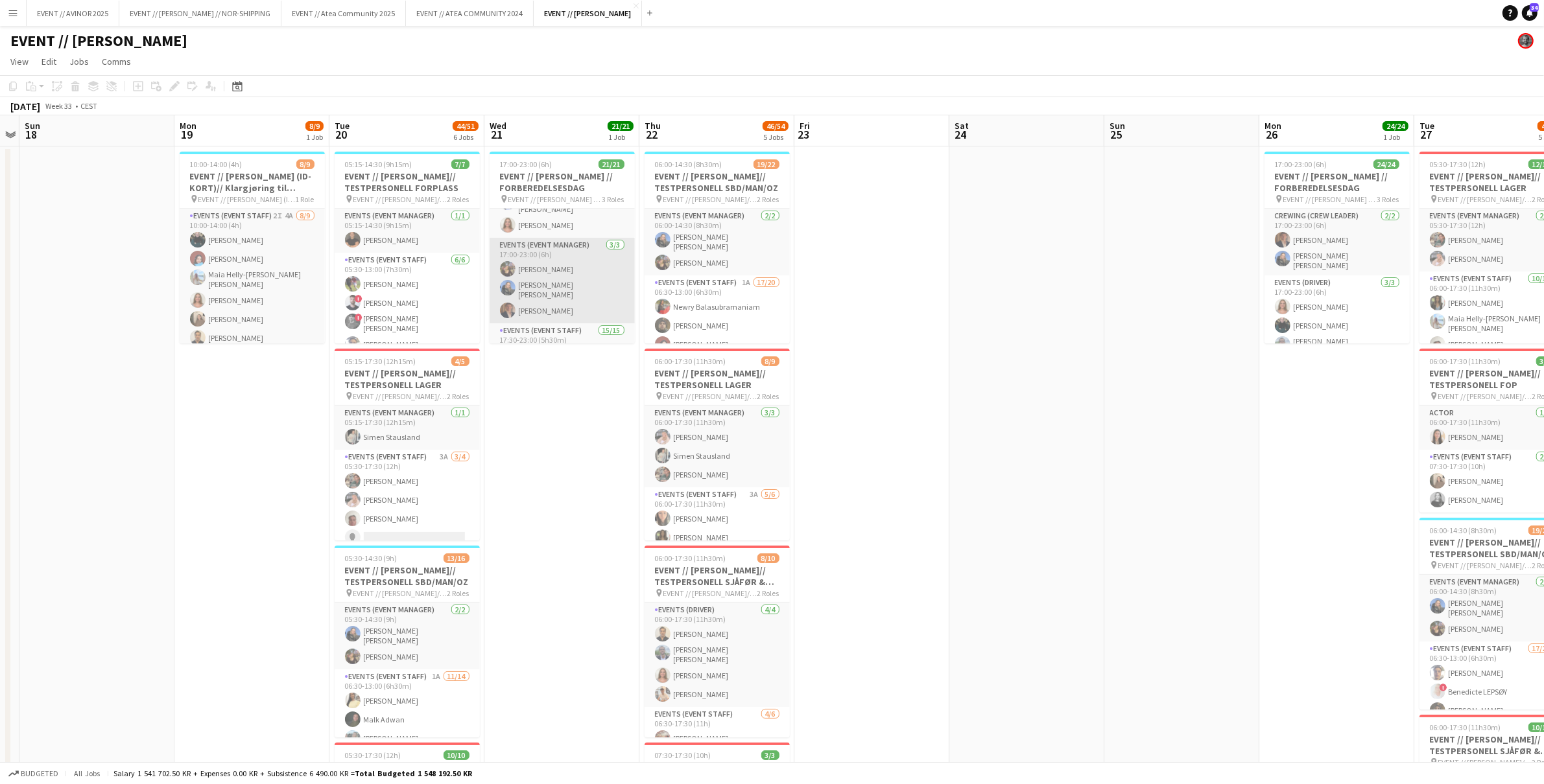
scroll to position [70, 0]
click at [541, 200] on span "EVENT // [PERSON_NAME] // FORBEREDELSESDAG" at bounding box center [555, 200] width 94 height 10
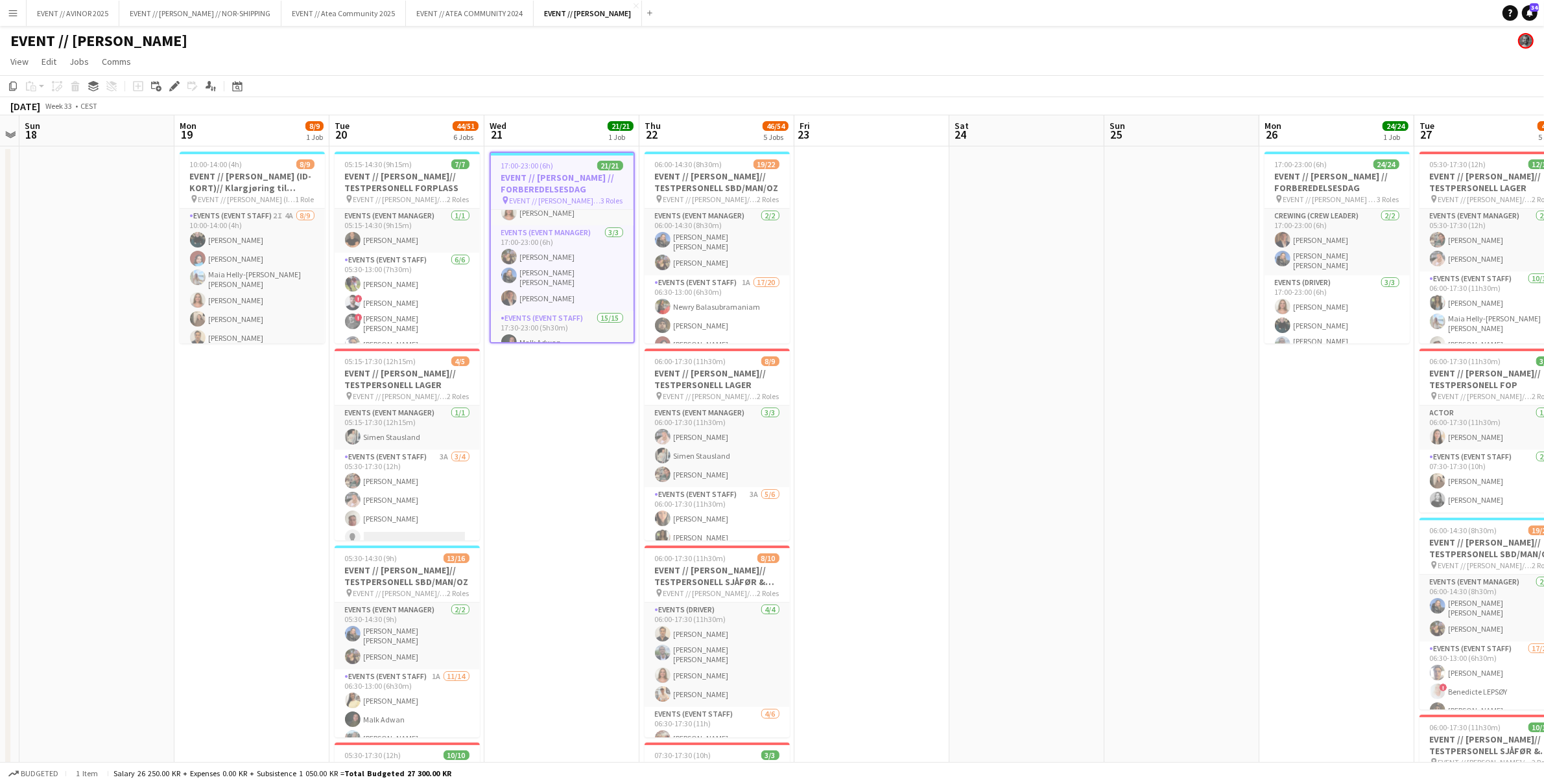
click at [541, 174] on h3 "EVENT // [PERSON_NAME] // FORBEREDELSESDAG" at bounding box center [562, 183] width 143 height 23
click at [553, 172] on h3 "EVENT // [PERSON_NAME] // FORBEREDELSESDAG" at bounding box center [562, 182] width 145 height 23
click at [167, 87] on div "Edit" at bounding box center [174, 86] width 15 height 15
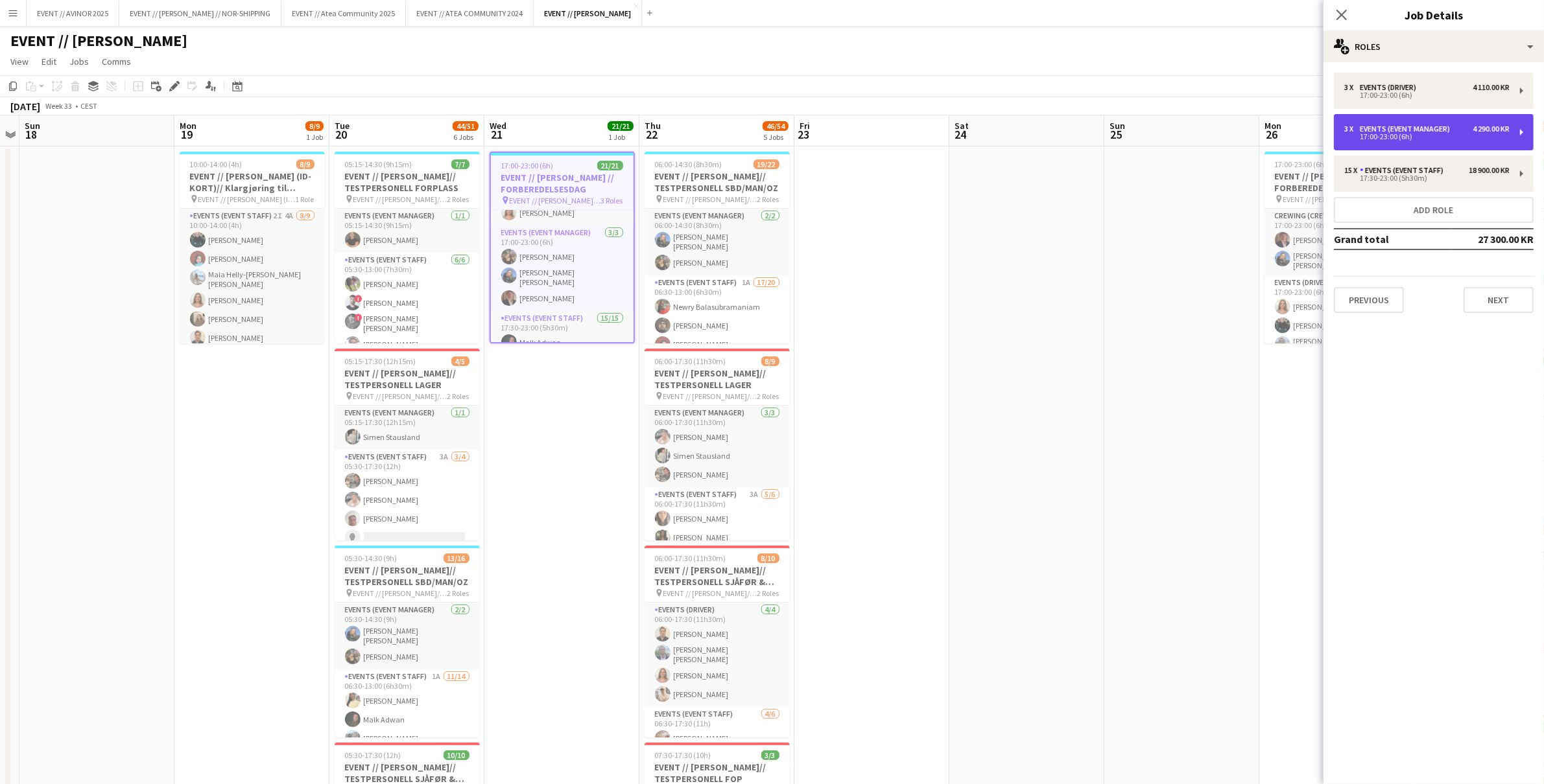
click at [1473, 118] on div "3 x Events (Event Manager) 4 290.00 KR 17:00-23:00 (6h)" at bounding box center [1433, 131] width 200 height 36
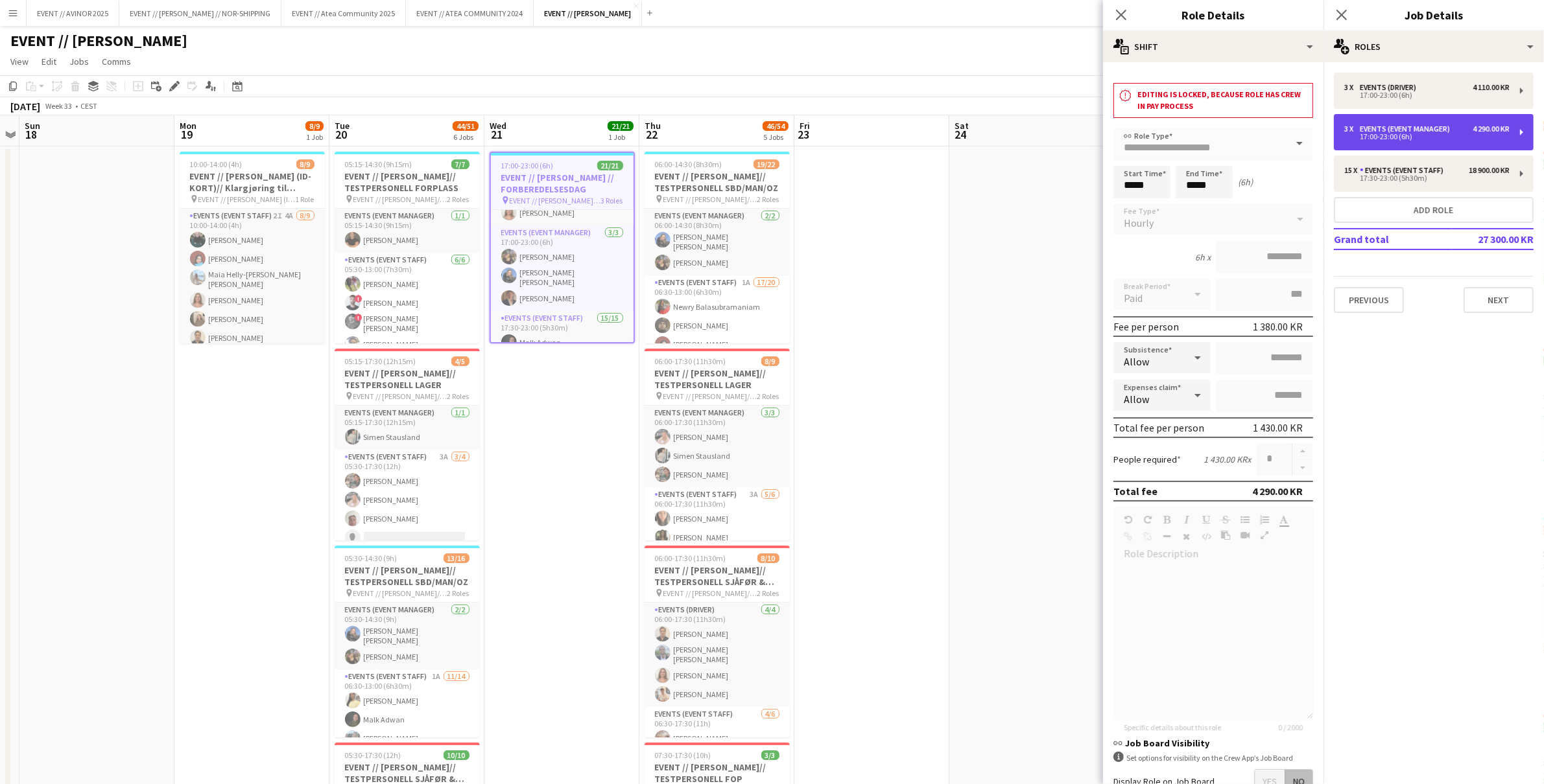
click at [1469, 124] on div "3 x Events (Event Manager) 4 290.00 KR" at bounding box center [1427, 128] width 165 height 9
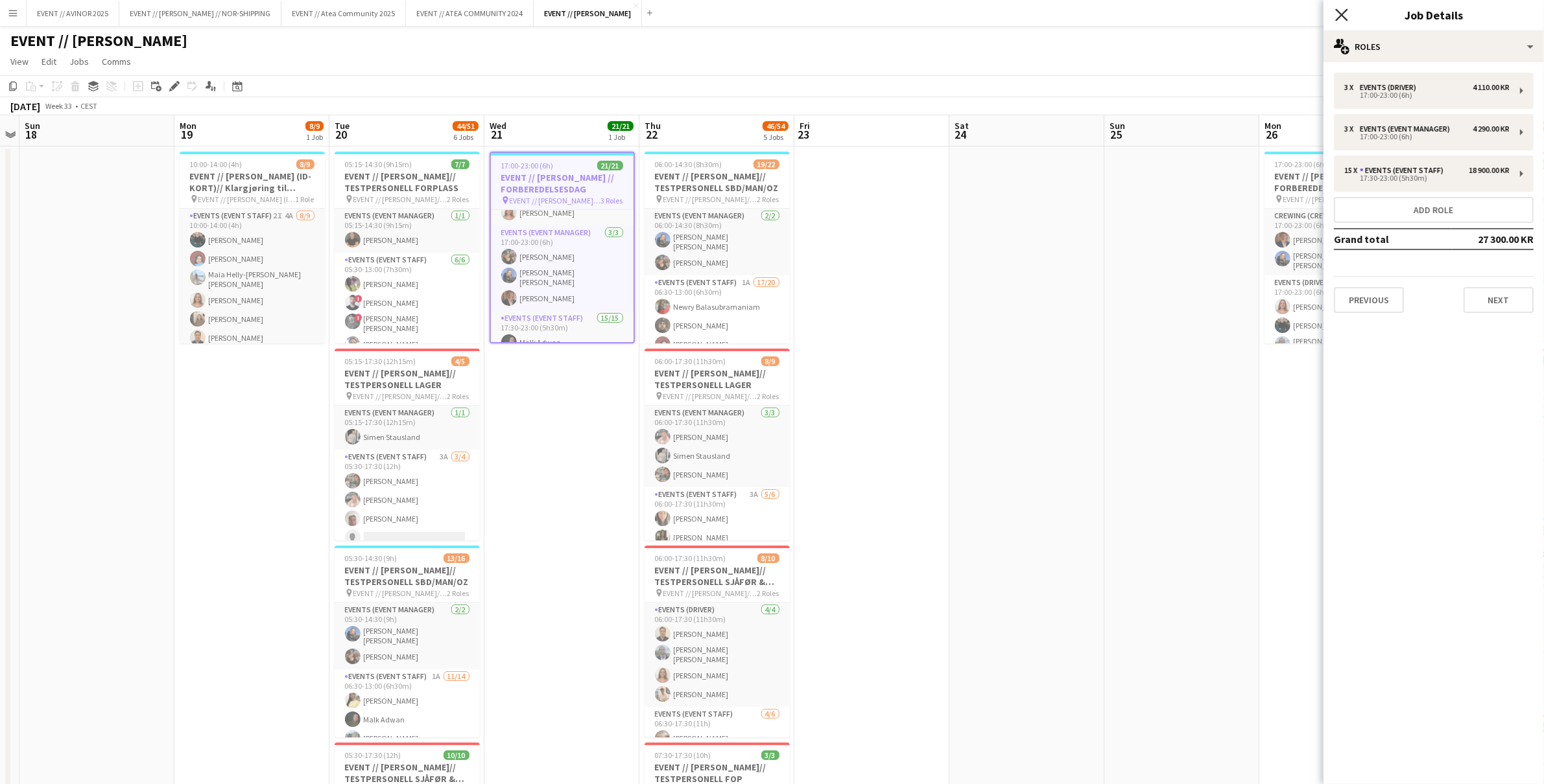
click at [1338, 13] on icon "Close pop-in" at bounding box center [1341, 14] width 12 height 12
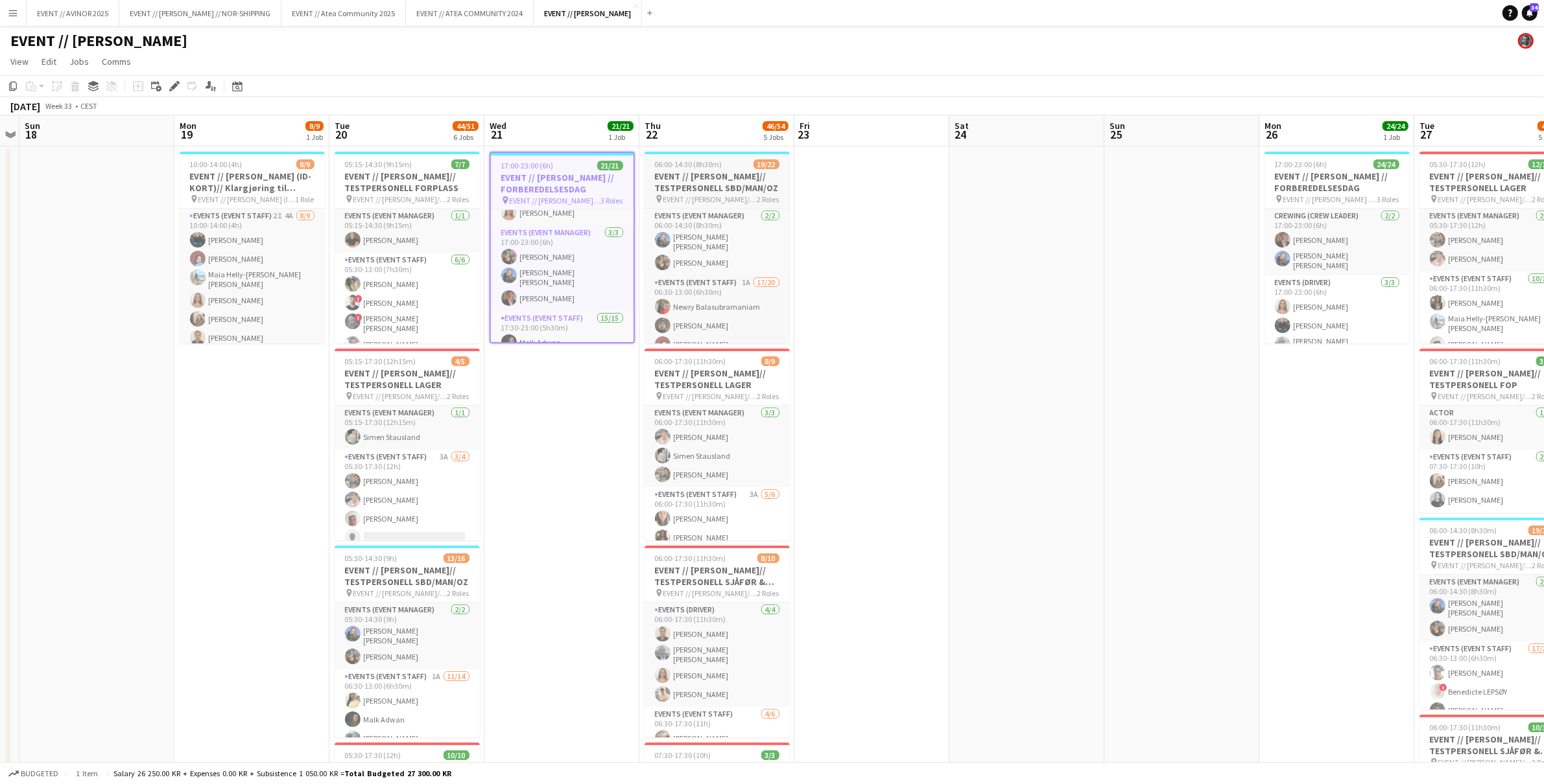
click at [724, 179] on h3 "EVENT // [PERSON_NAME]// TESTPERSONELL SBD/MAN/OZ" at bounding box center [717, 182] width 145 height 23
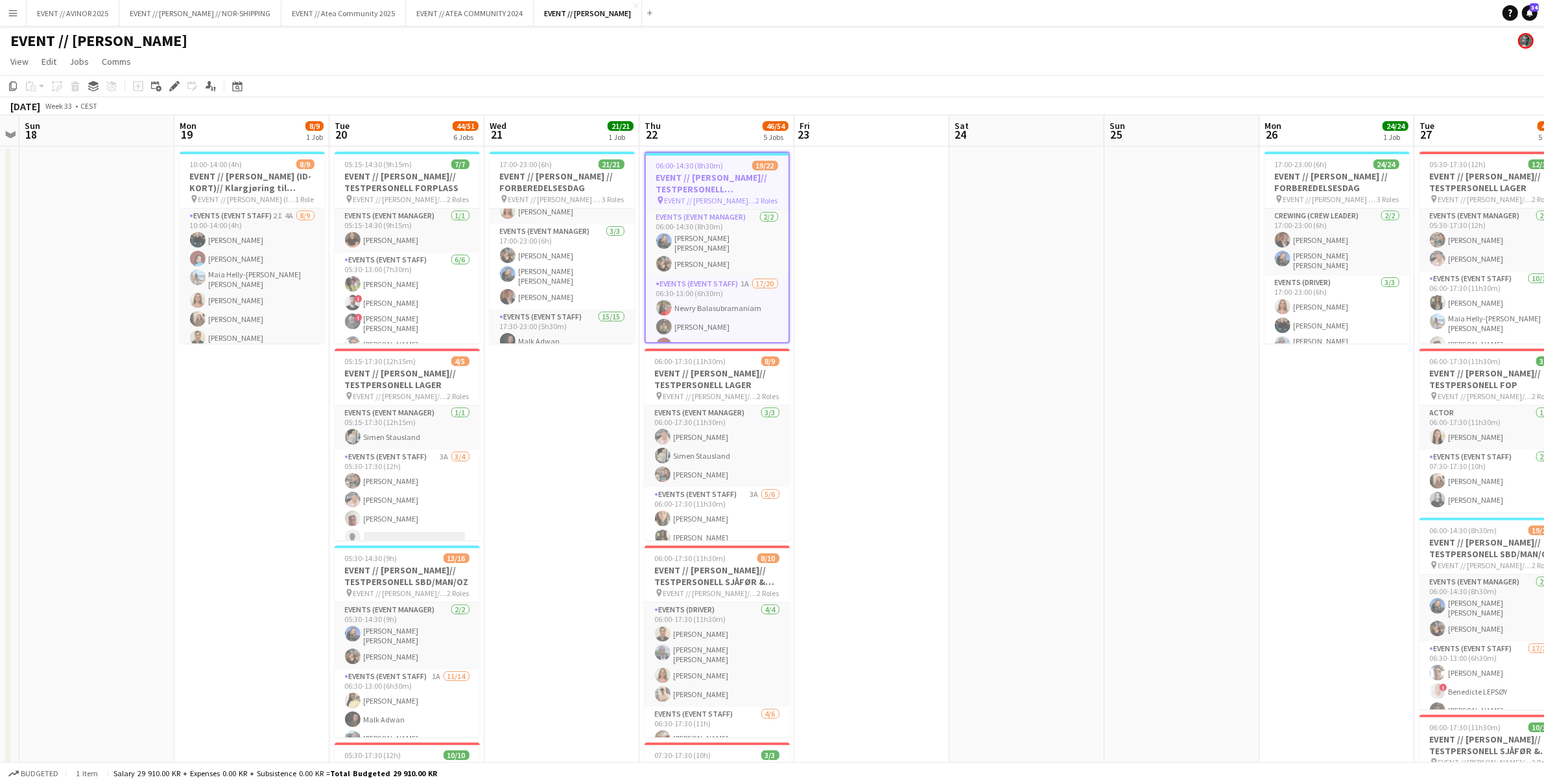
click at [175, 84] on icon at bounding box center [174, 87] width 7 height 7
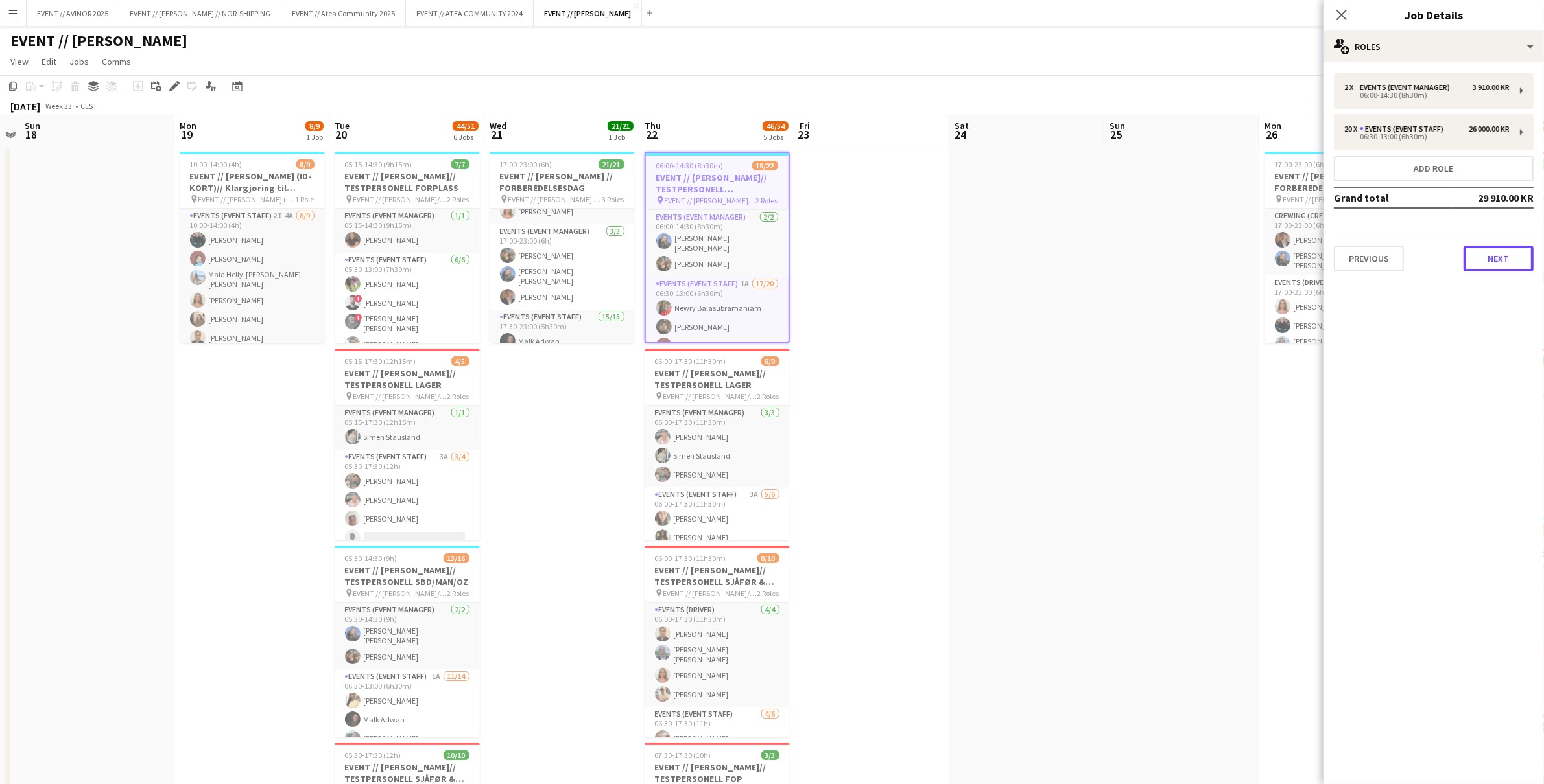
click at [1506, 259] on button "Next" at bounding box center [1498, 258] width 70 height 26
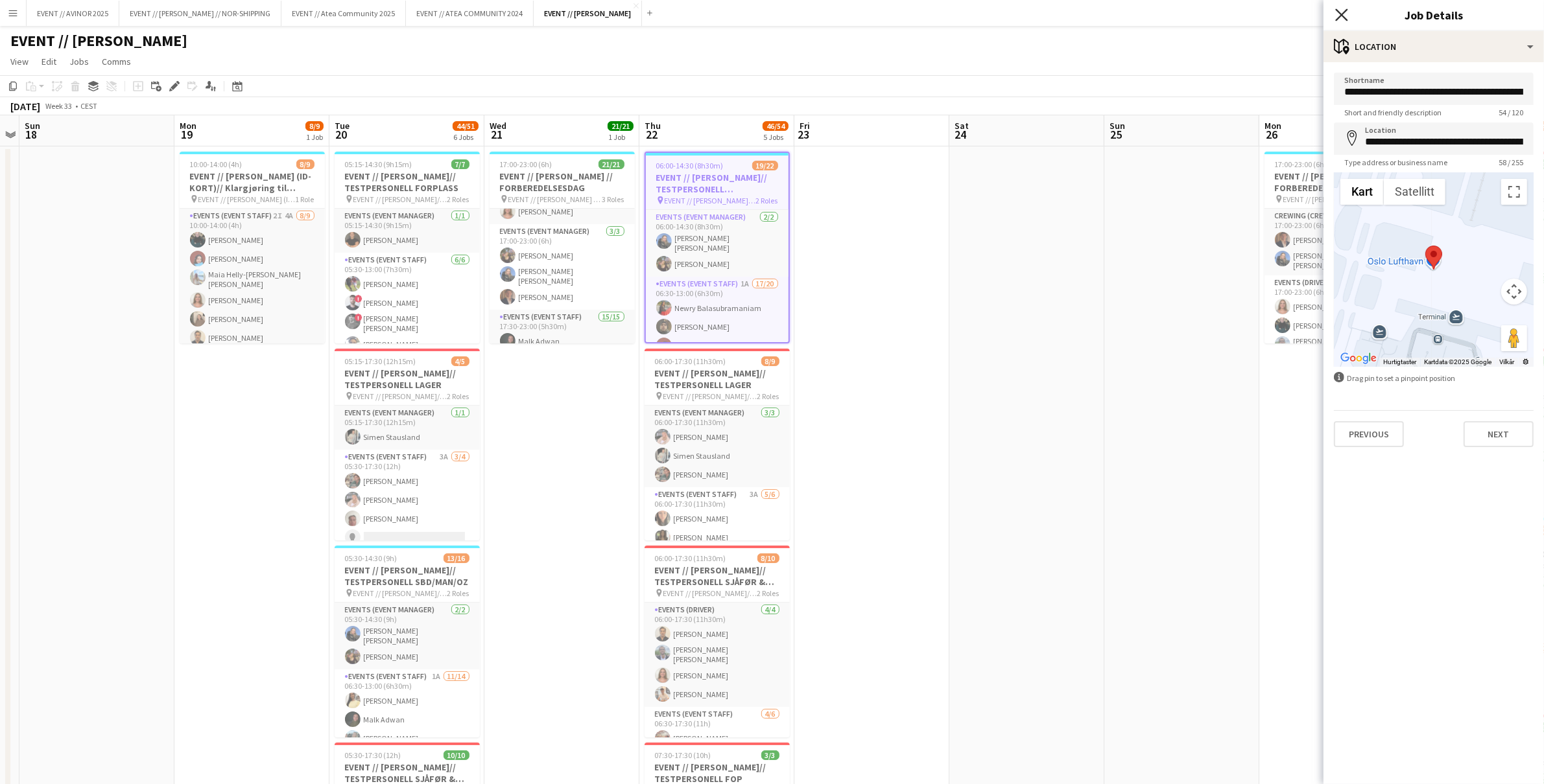
click at [1342, 17] on icon "Close pop-in" at bounding box center [1341, 14] width 12 height 12
